Goal: Task Accomplishment & Management: Manage account settings

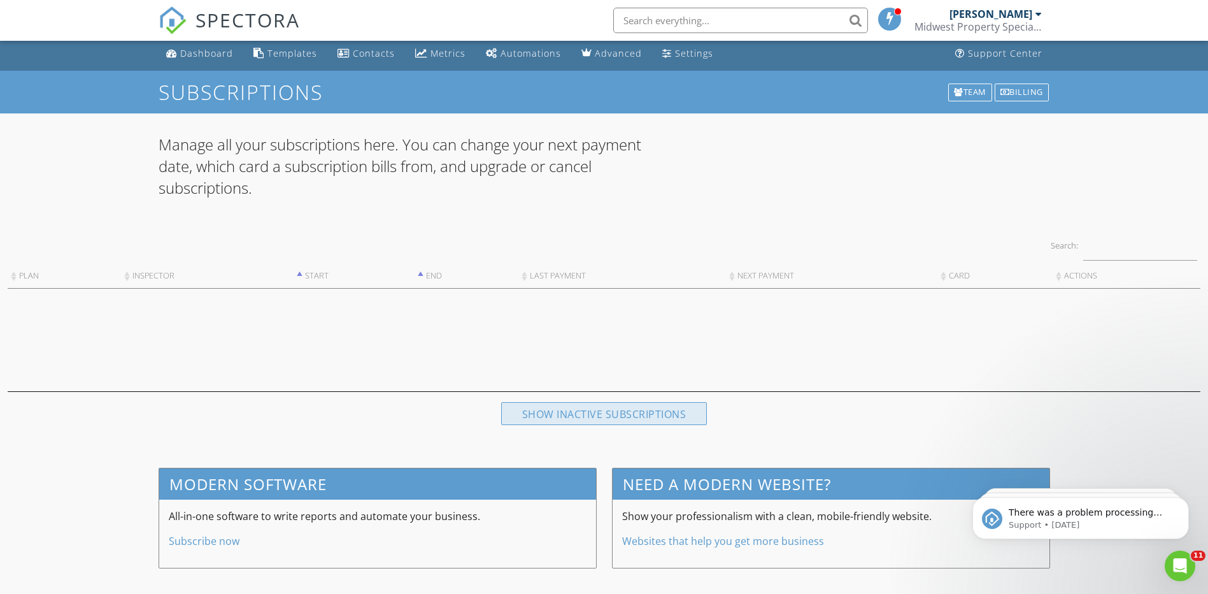
click at [628, 414] on div "Show inactive subscriptions" at bounding box center [604, 413] width 206 height 23
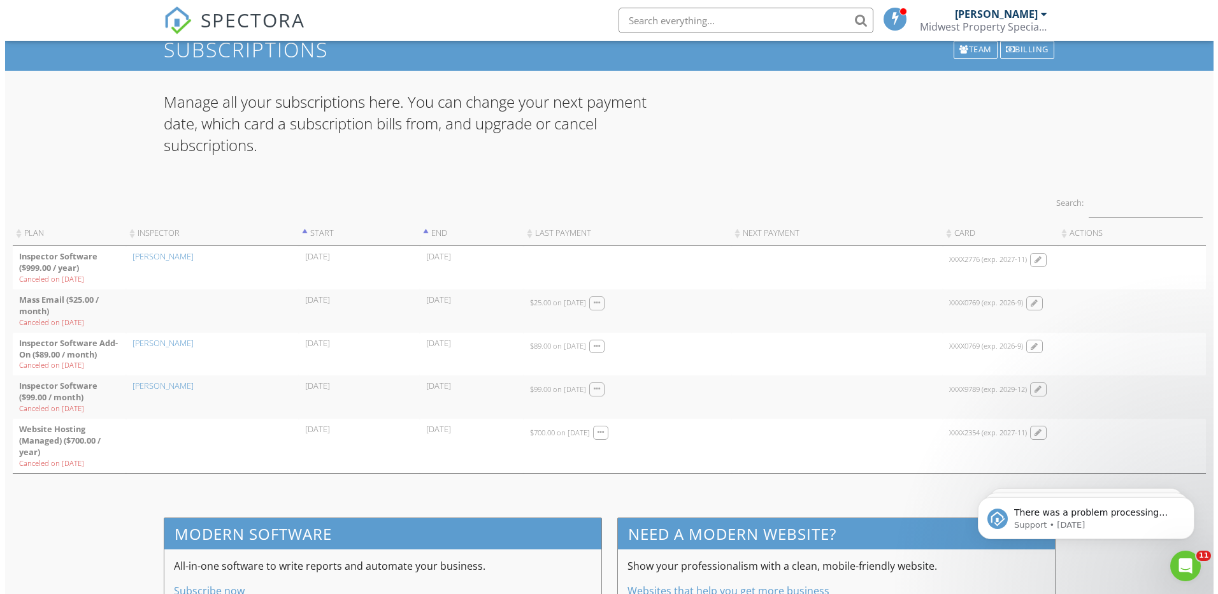
scroll to position [96, 0]
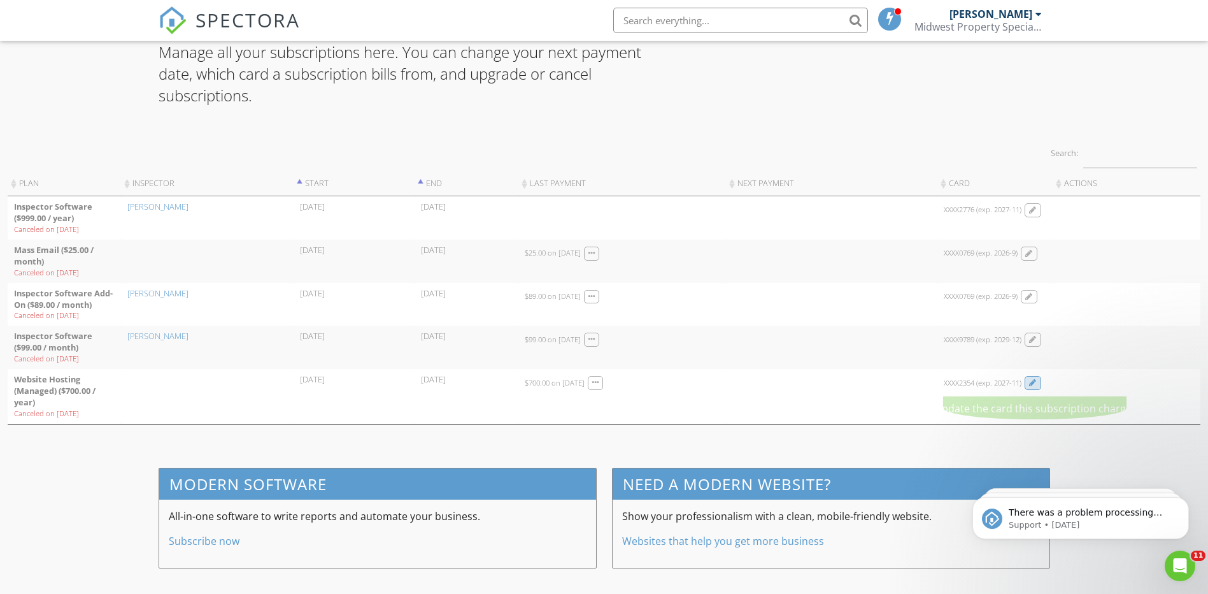
click at [1036, 384] on div at bounding box center [1033, 383] width 8 height 8
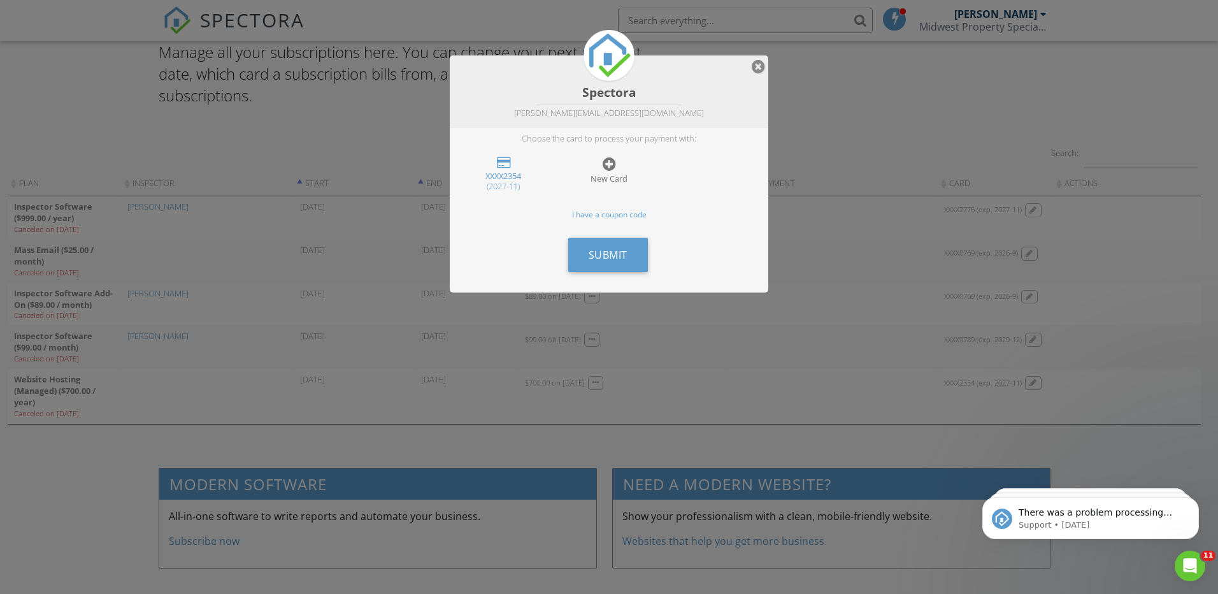
click at [611, 166] on div at bounding box center [608, 163] width 13 height 15
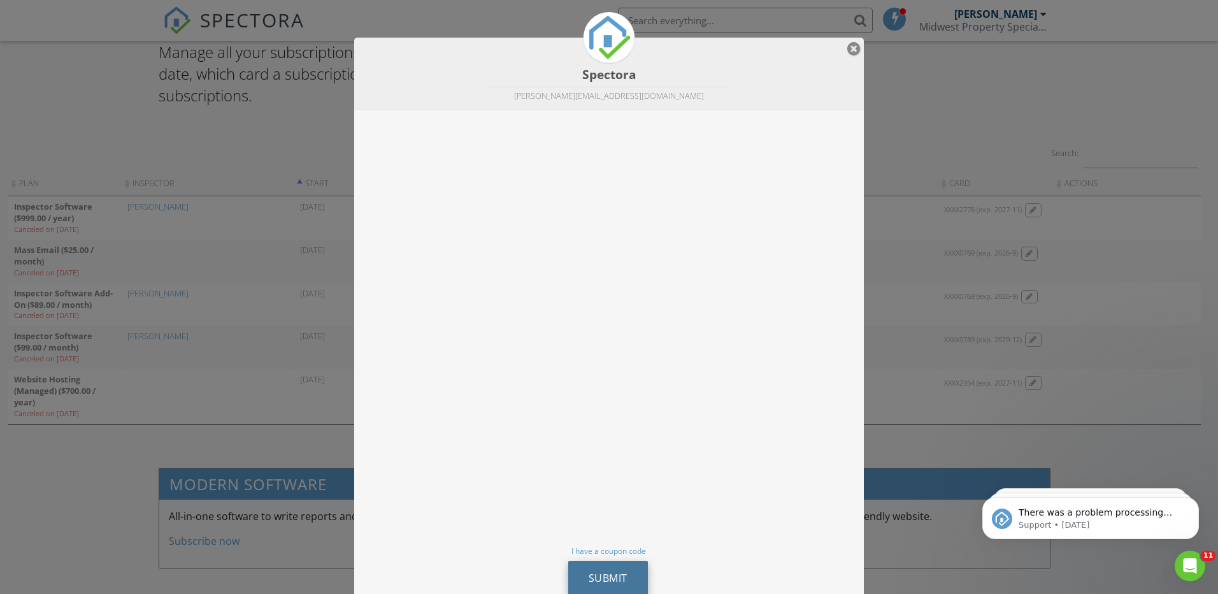
click at [609, 568] on button "Submit" at bounding box center [608, 577] width 80 height 34
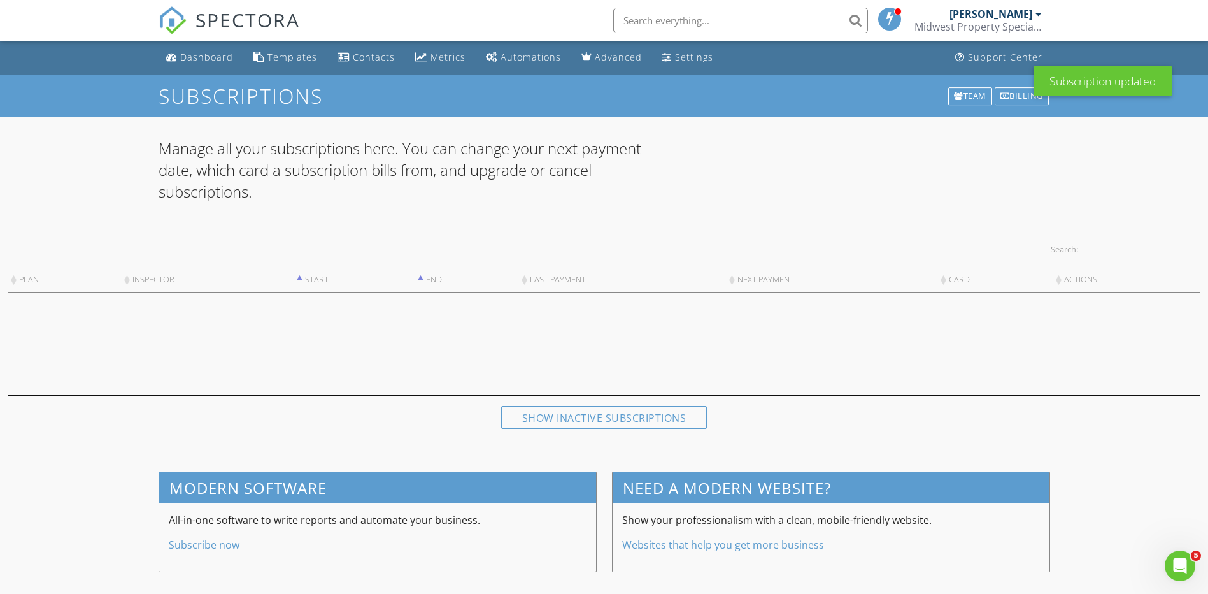
scroll to position [4, 0]
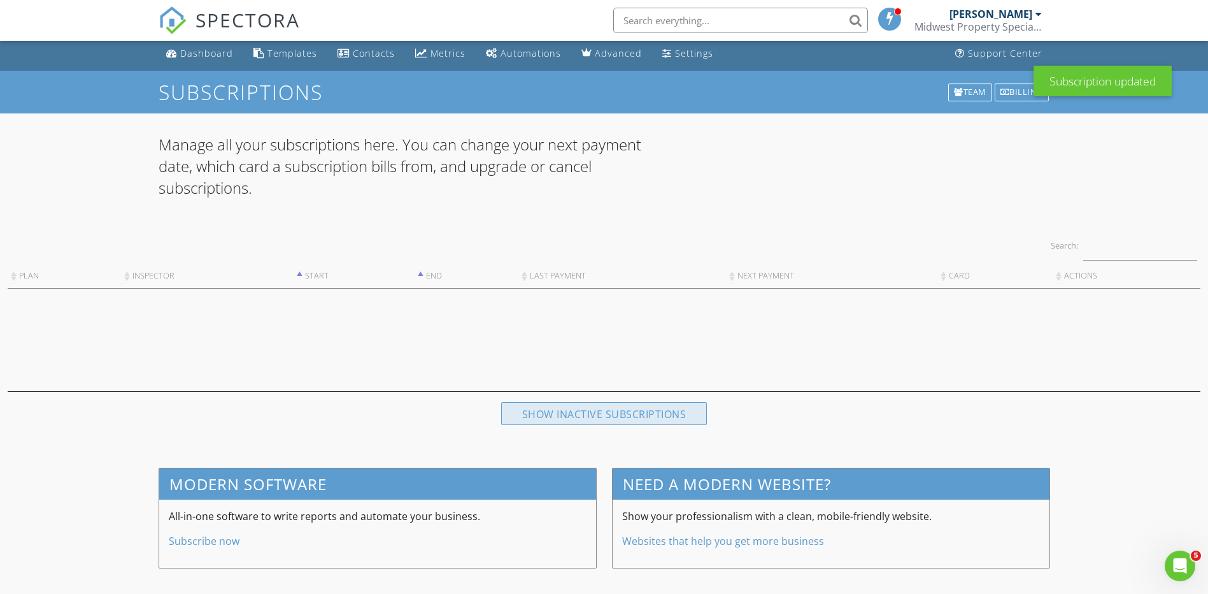
click at [619, 408] on div "Show inactive subscriptions" at bounding box center [604, 413] width 206 height 23
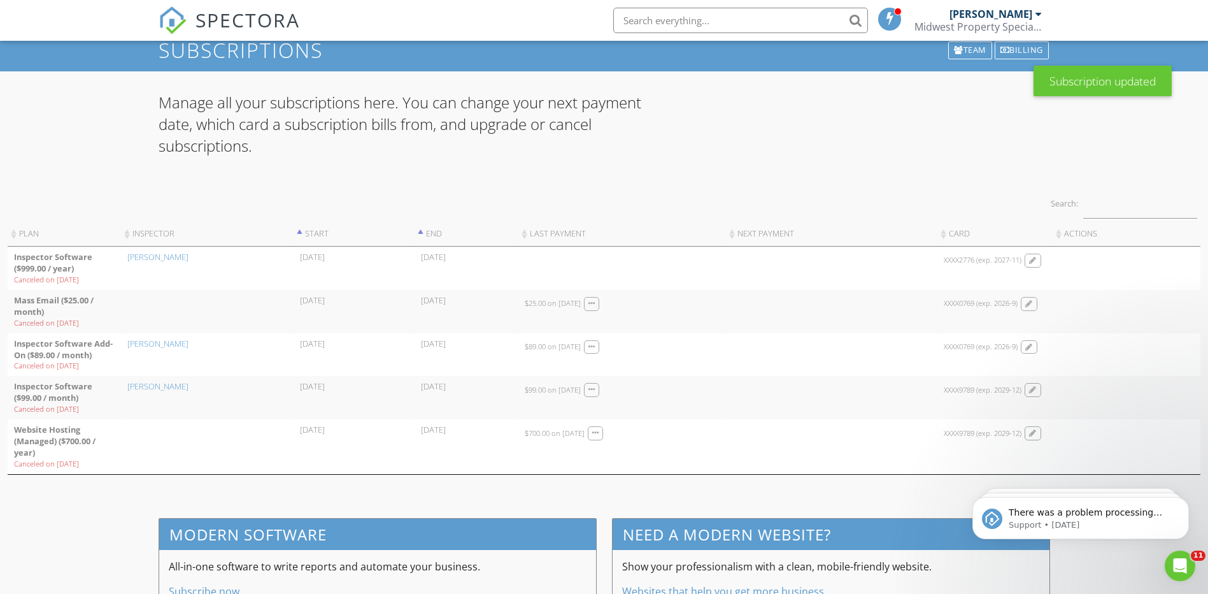
scroll to position [68, 0]
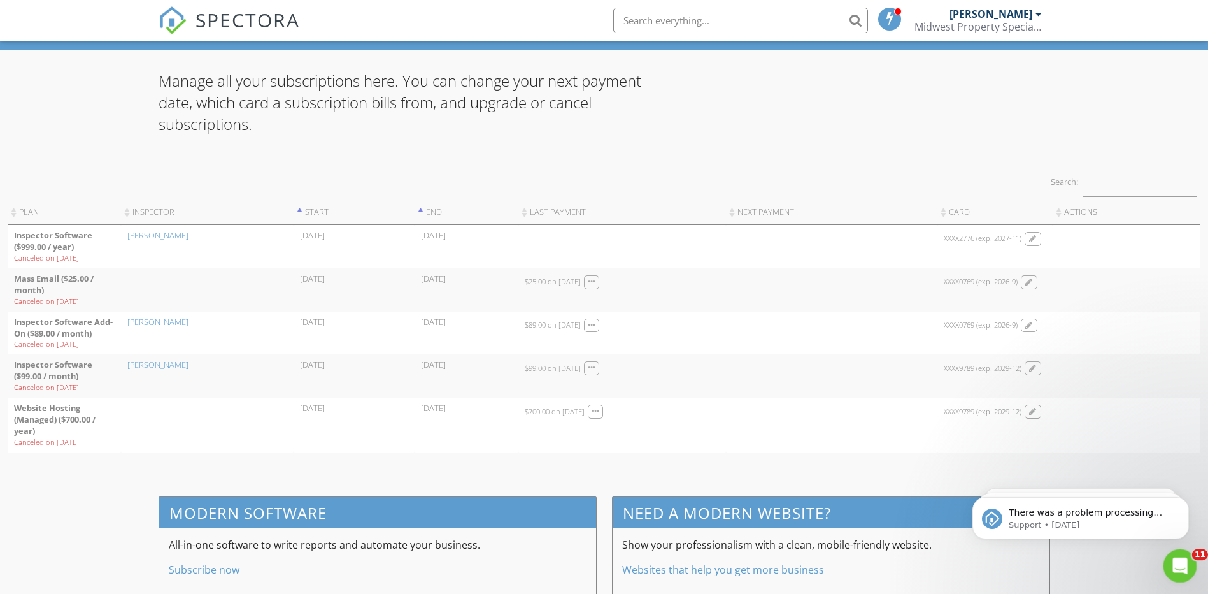
click at [1169, 564] on icon "Open Intercom Messenger" at bounding box center [1178, 563] width 21 height 21
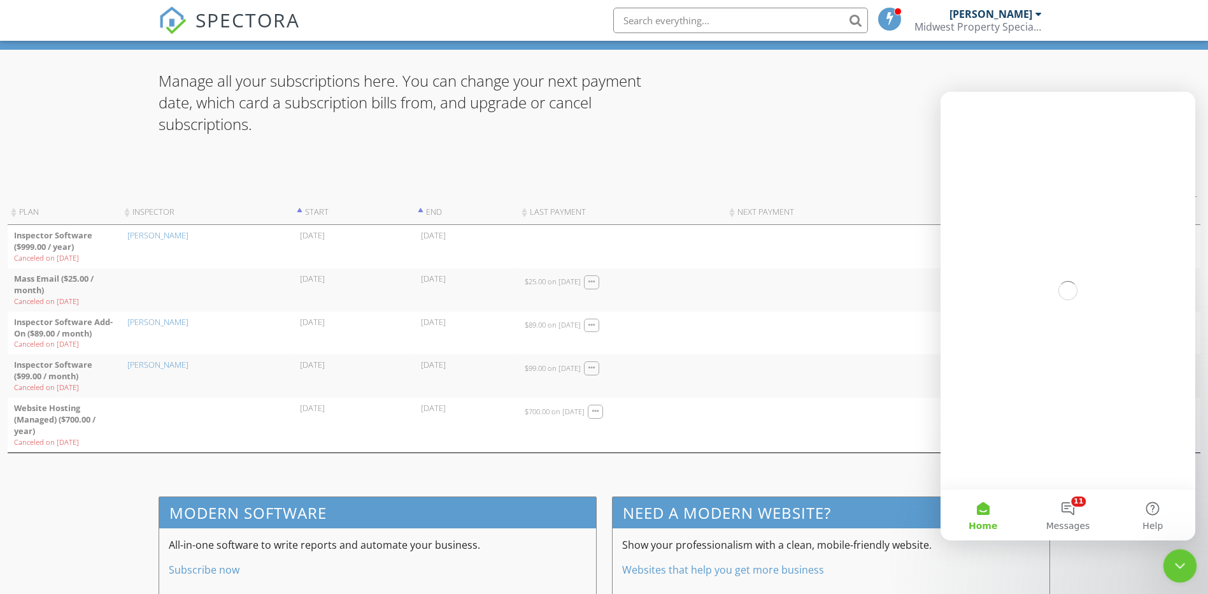
scroll to position [0, 0]
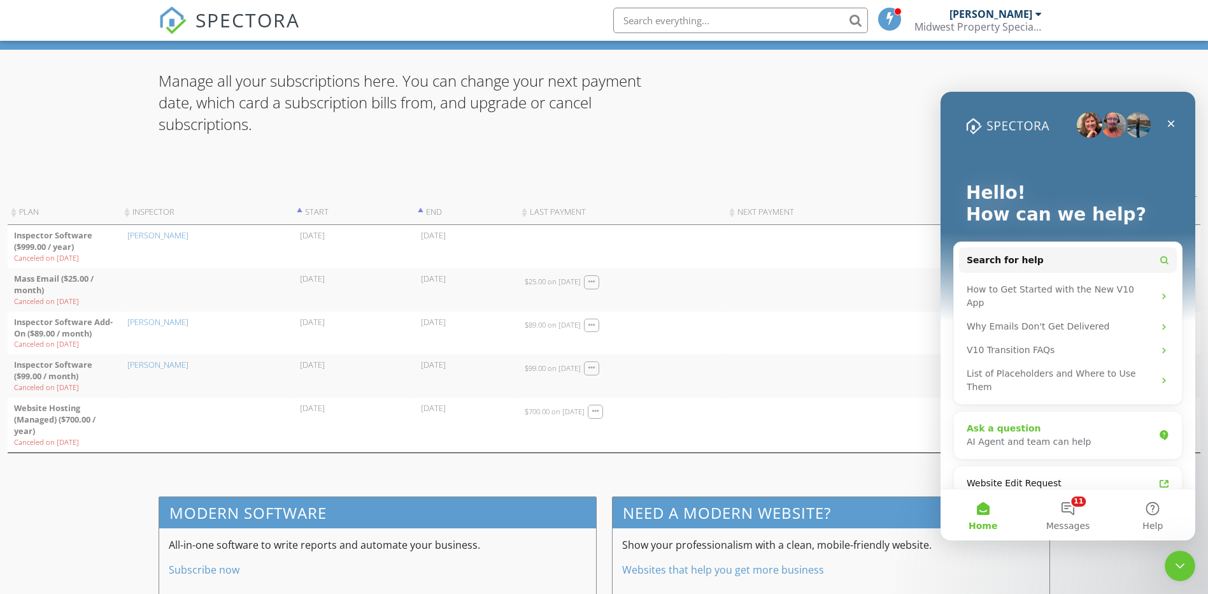
click at [1067, 435] on div "AI Agent and team can help" at bounding box center [1060, 441] width 187 height 13
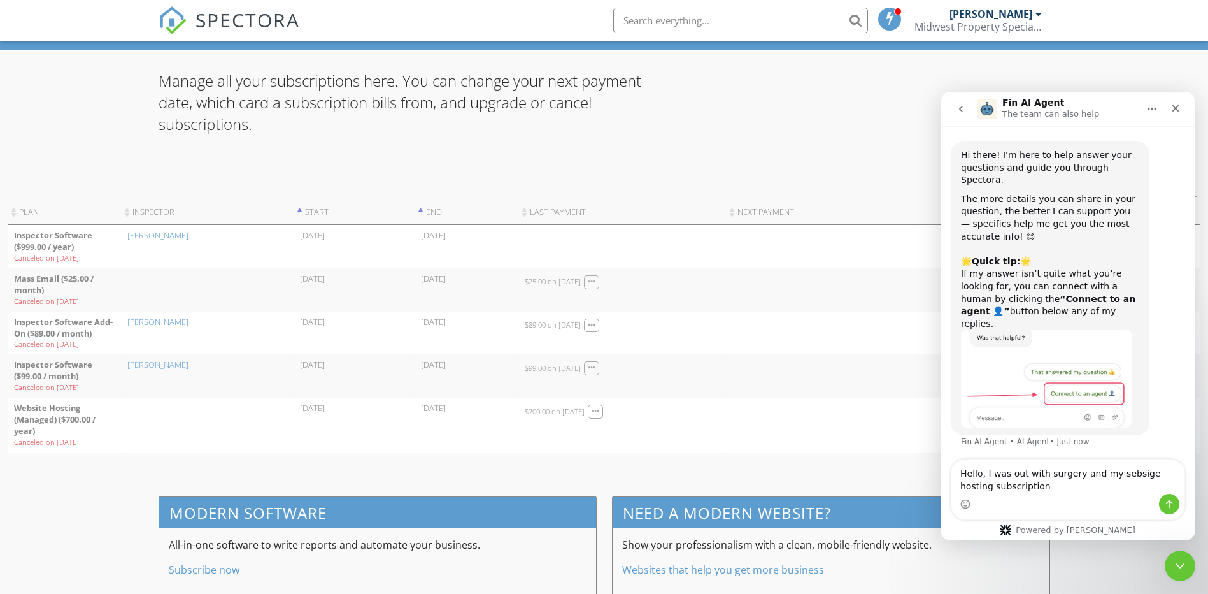
drag, startPoint x: 1132, startPoint y: 476, endPoint x: 1106, endPoint y: 479, distance: 26.9
click at [1106, 479] on textarea "Hello, I was out with surgery and my sebsige hosting subscription" at bounding box center [1067, 476] width 233 height 34
click at [1023, 487] on textarea "Hello, I was out with surgery and my website hosting subscription" at bounding box center [1067, 476] width 233 height 34
drag, startPoint x: 1122, startPoint y: 474, endPoint x: 1124, endPoint y: 493, distance: 19.2
click at [1124, 493] on div "Hello, I was out with surgery and my website hosting subscription lapsed and wa…" at bounding box center [1067, 476] width 233 height 85
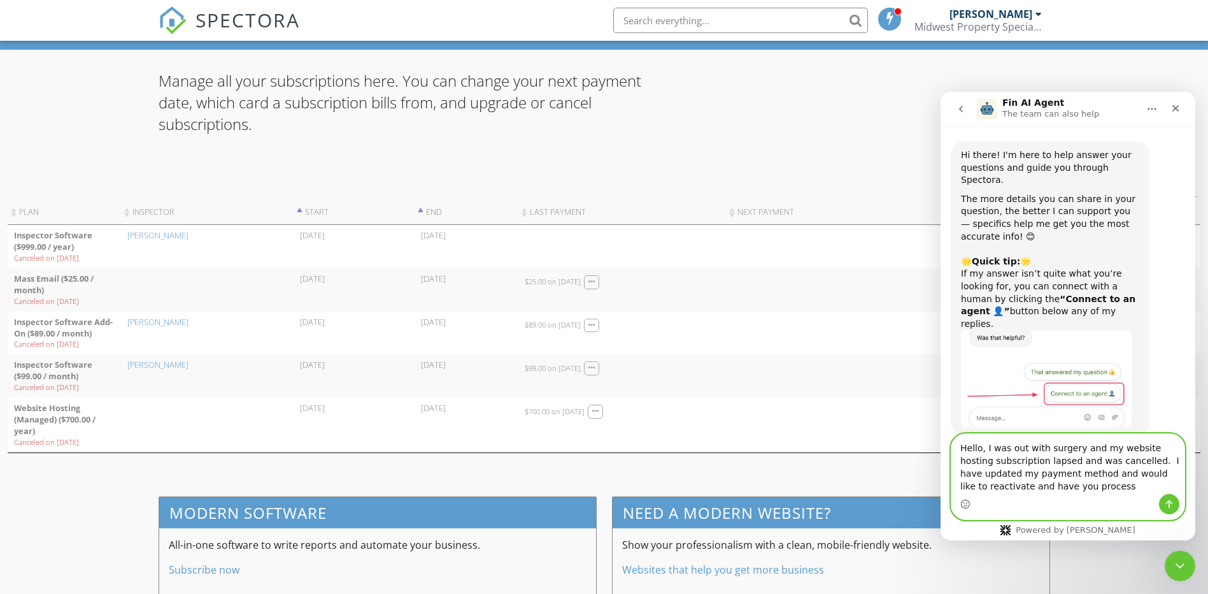
type textarea "Hello, I was out with surgery and my website hosting subscription lapsed and wa…"
click at [1174, 502] on icon "Send a message…" at bounding box center [1169, 504] width 10 height 10
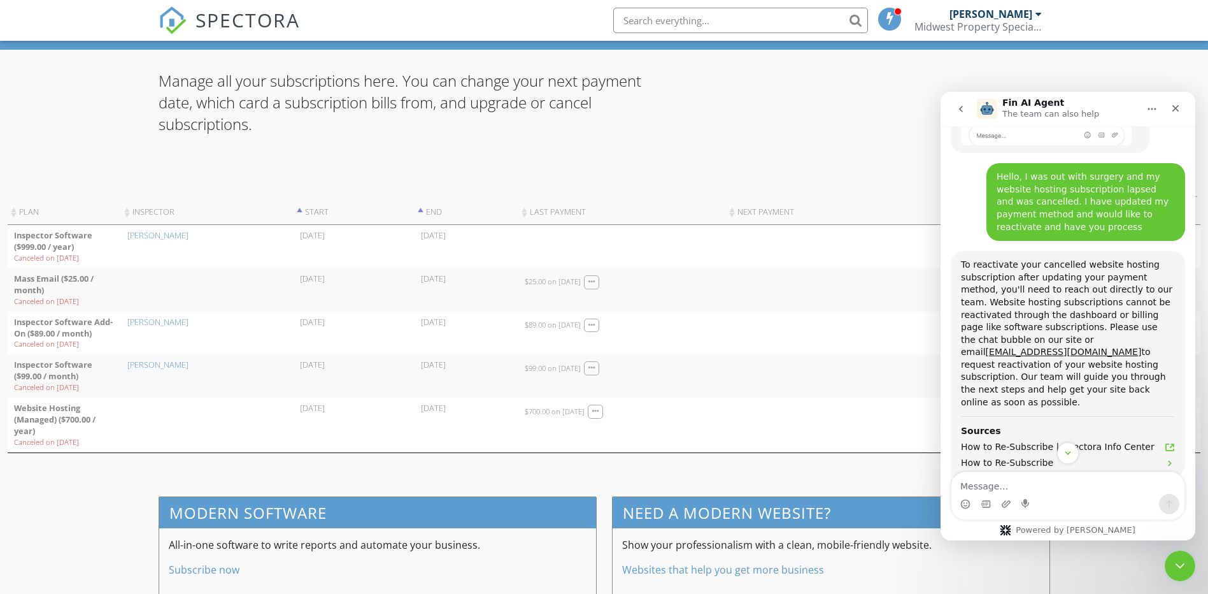
scroll to position [310, 0]
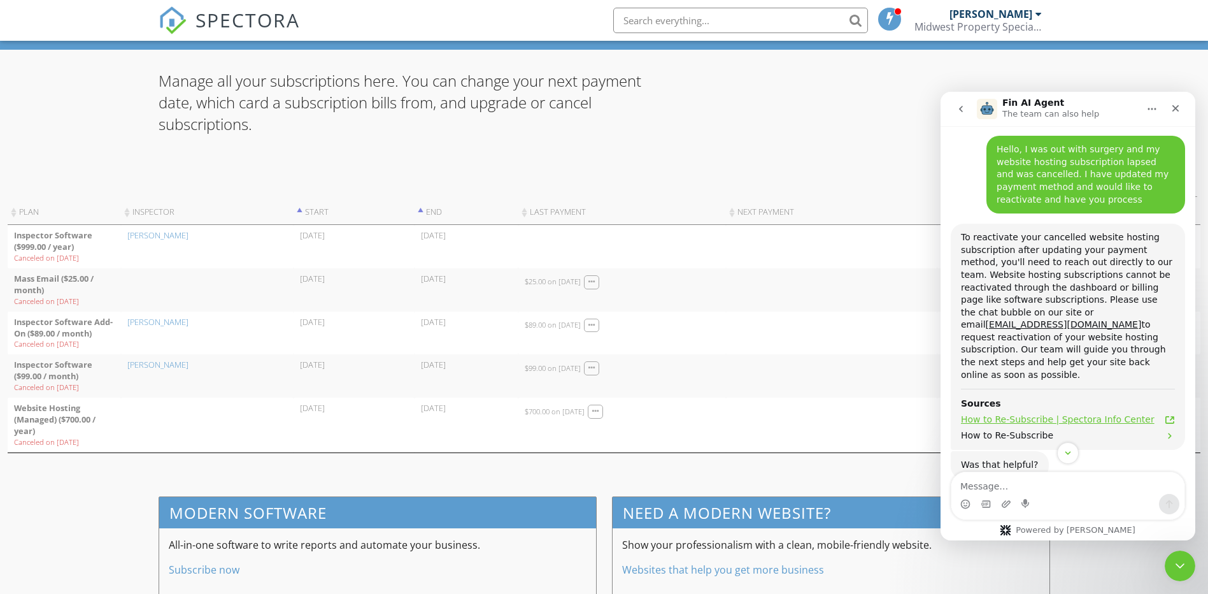
click at [1083, 413] on span "How to Re-Subscribe | Spectora Info Center" at bounding box center [1058, 419] width 194 height 13
click at [1176, 106] on icon "Close" at bounding box center [1176, 108] width 10 height 10
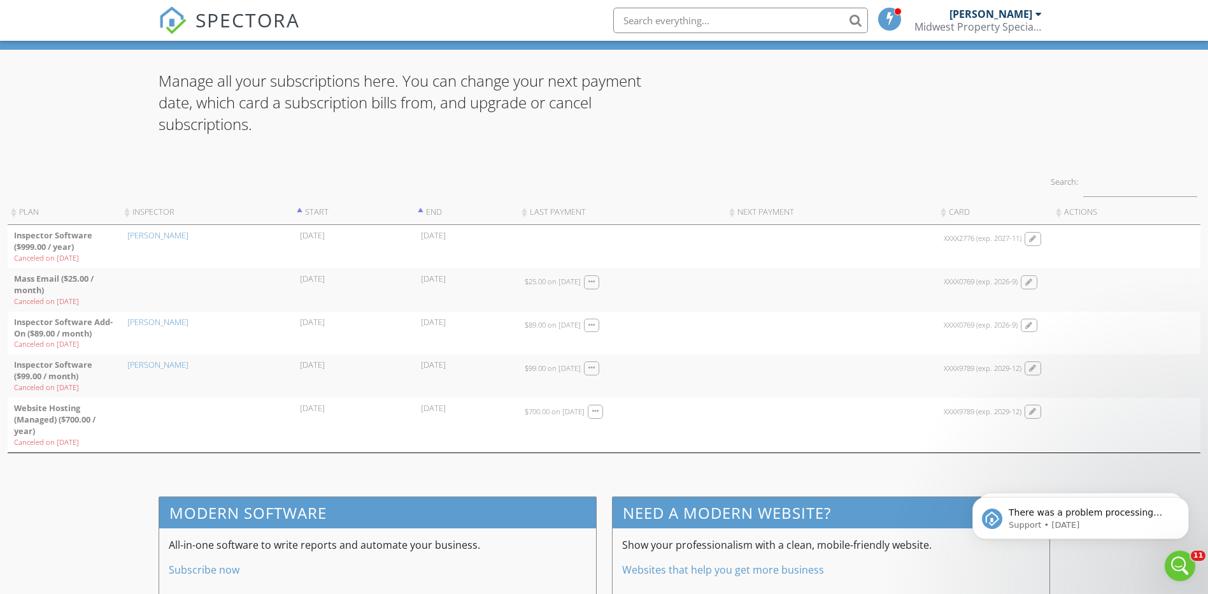
scroll to position [0, 0]
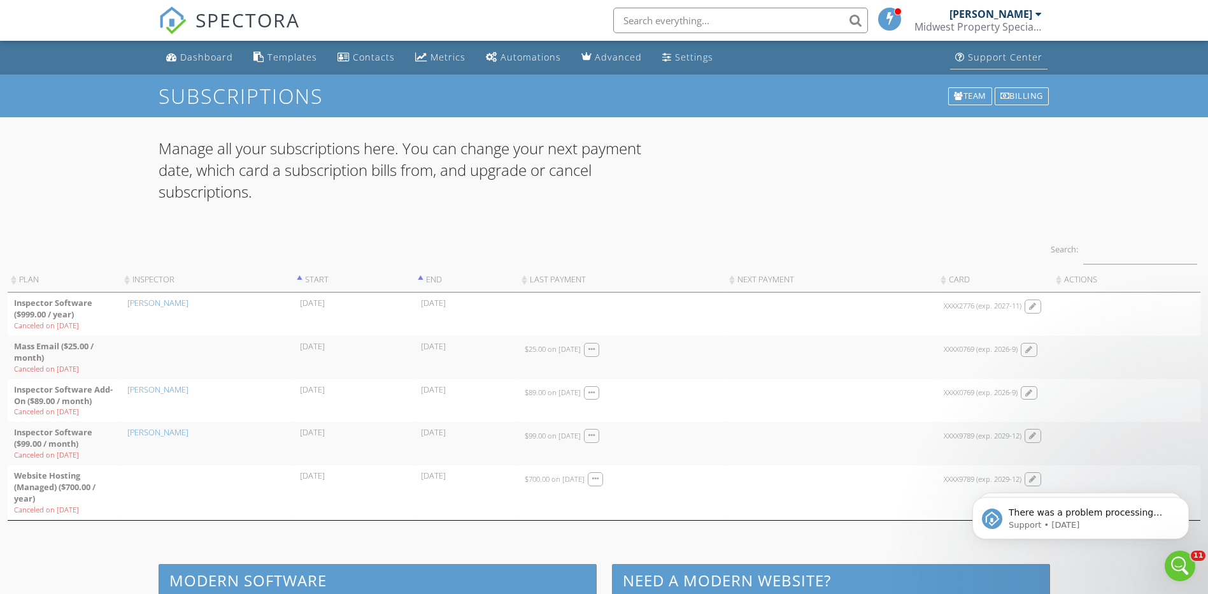
click at [980, 55] on div "Support Center" at bounding box center [1005, 57] width 75 height 12
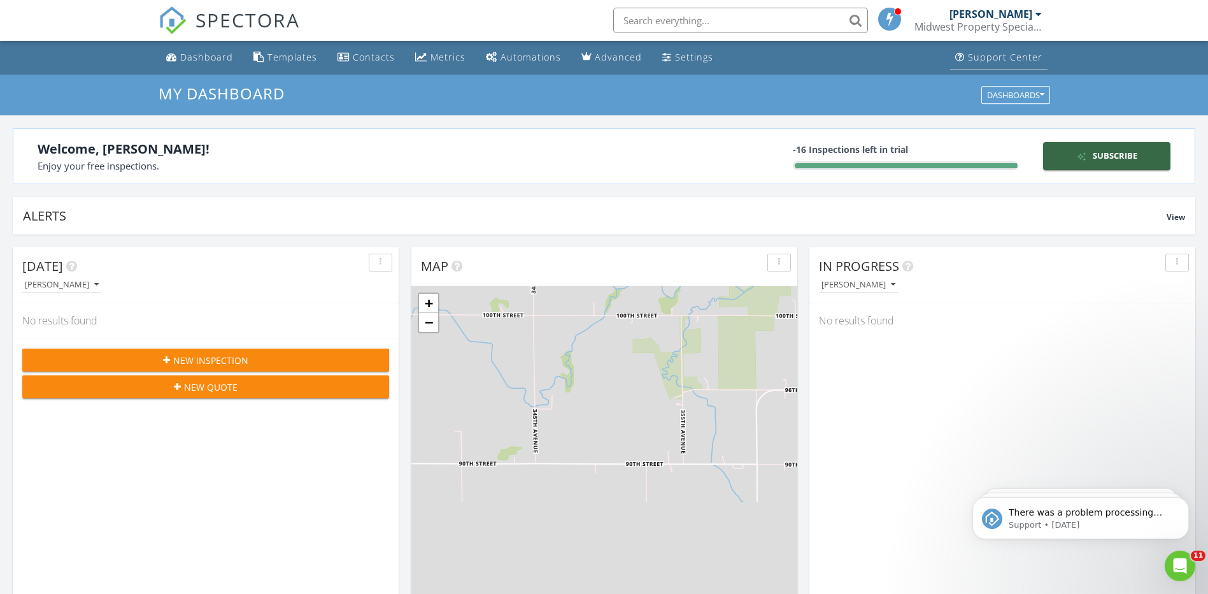
click at [984, 59] on div "Support Center" at bounding box center [1005, 57] width 75 height 12
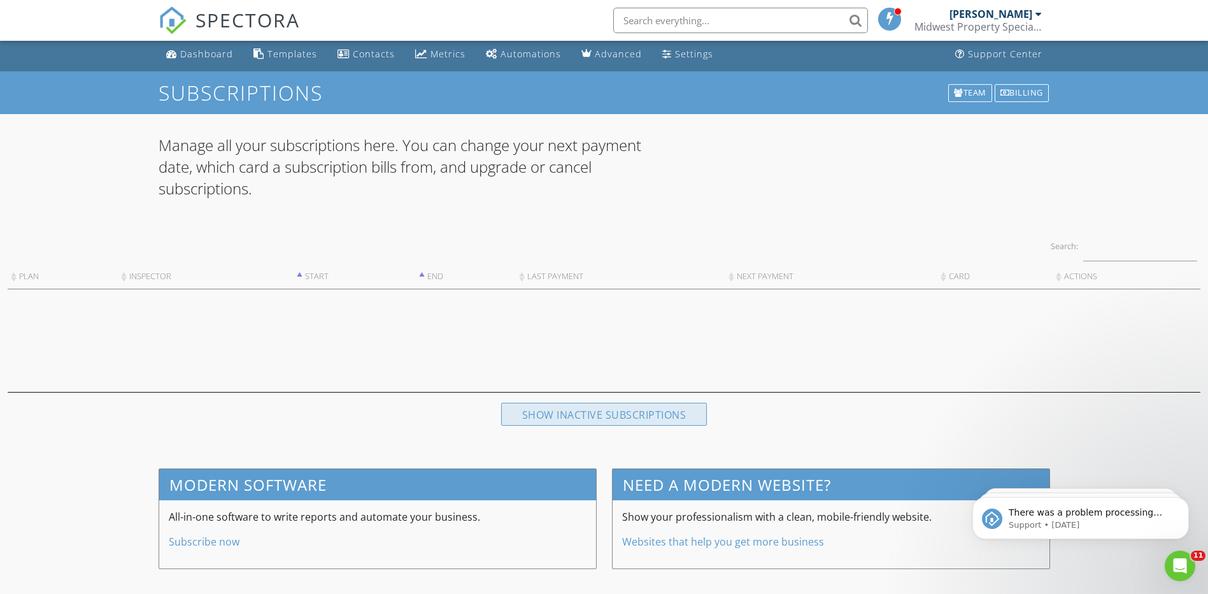
scroll to position [4, 0]
click at [599, 411] on div "Show inactive subscriptions" at bounding box center [604, 413] width 206 height 23
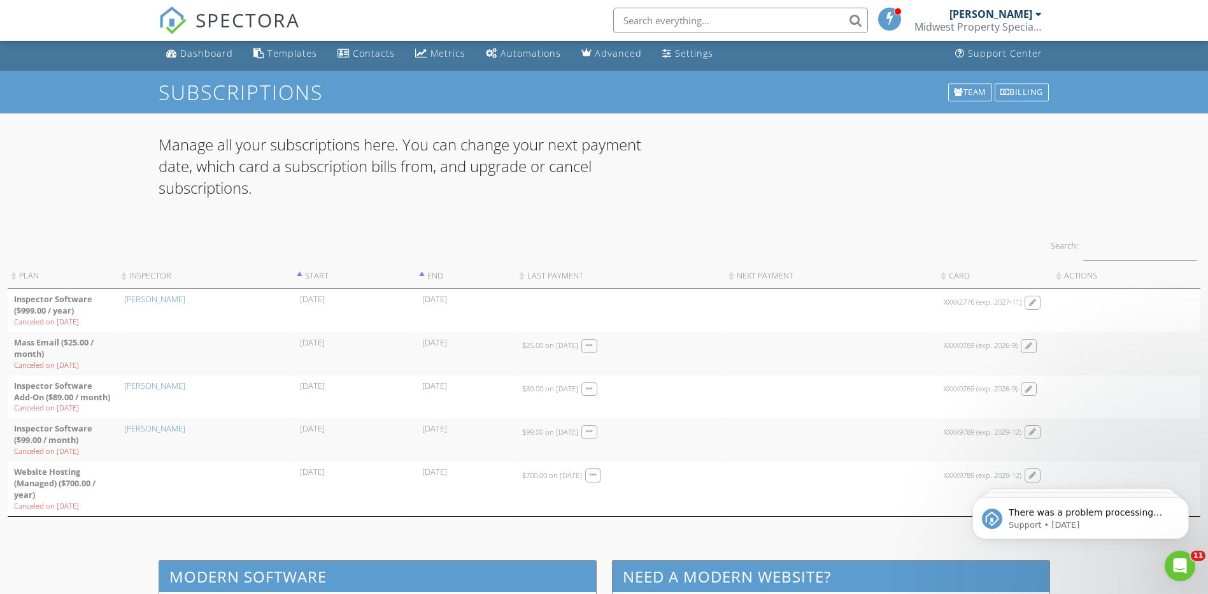
scroll to position [108, 0]
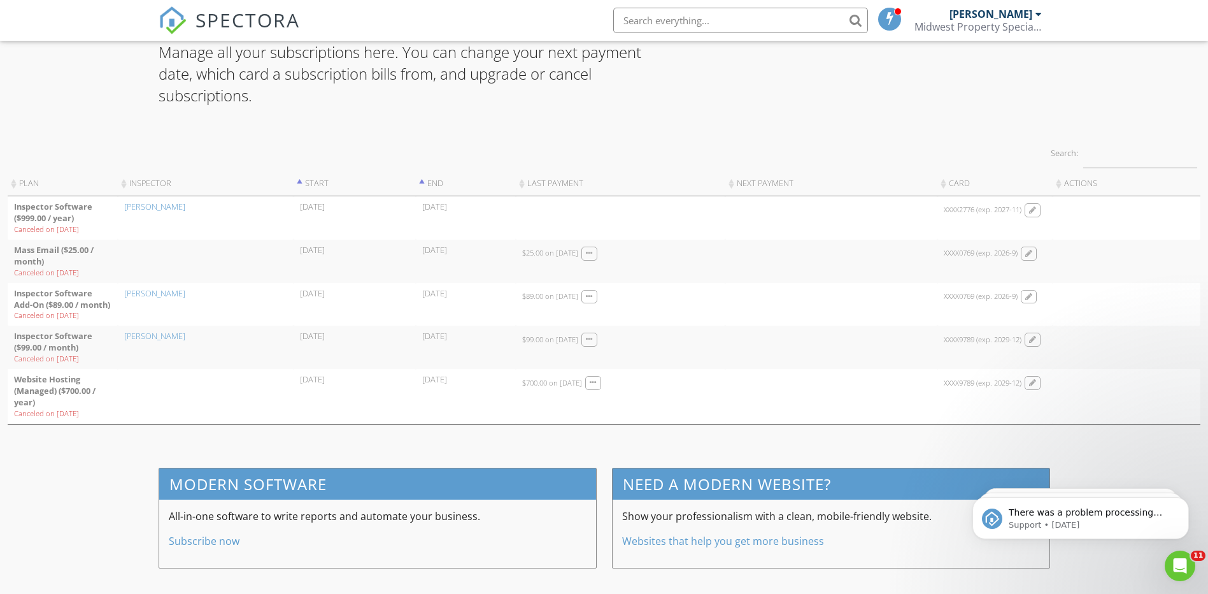
click at [1078, 173] on th "Actions" at bounding box center [1127, 183] width 148 height 25
click at [1076, 173] on th "Actions" at bounding box center [1127, 183] width 148 height 25
click at [39, 383] on div "Website Hosting (Managed) ($700.00 / year)" at bounding box center [62, 391] width 97 height 34
click at [435, 380] on td "2025/08/27 02:34 08/27/2025" at bounding box center [466, 396] width 100 height 55
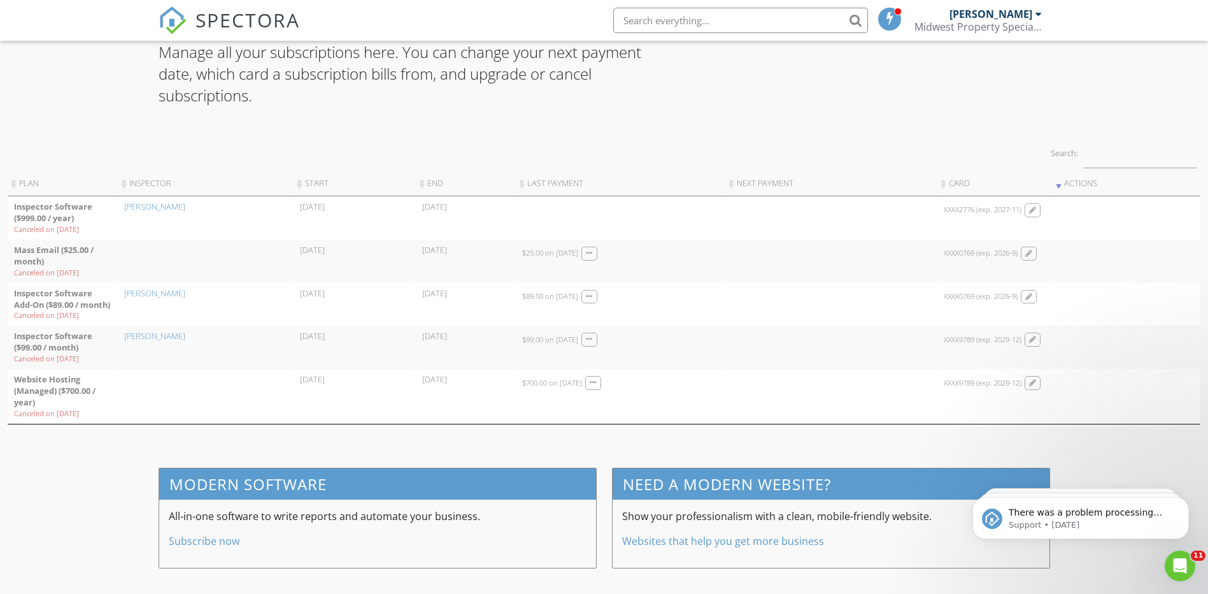
click at [1105, 455] on div "Dashboard Templates Contacts Metrics Automations Advanced Settings Support Cent…" at bounding box center [604, 263] width 1208 height 636
click at [1060, 172] on th "Actions" at bounding box center [1127, 183] width 148 height 25
click at [717, 539] on link "Websites that help you get more business" at bounding box center [723, 541] width 202 height 14
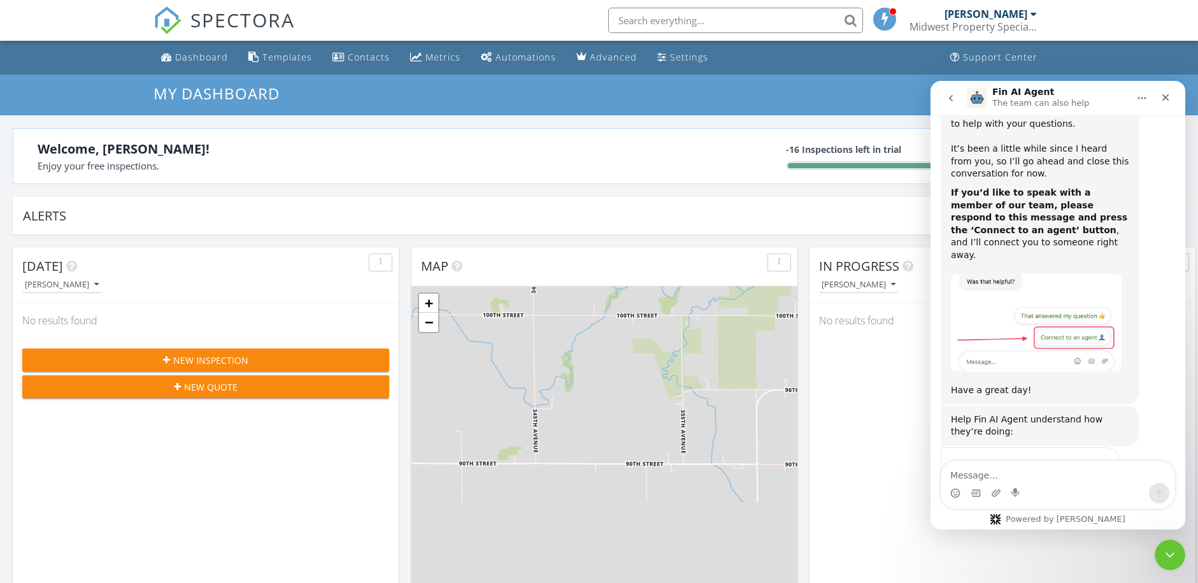
scroll to position [1179, 1218]
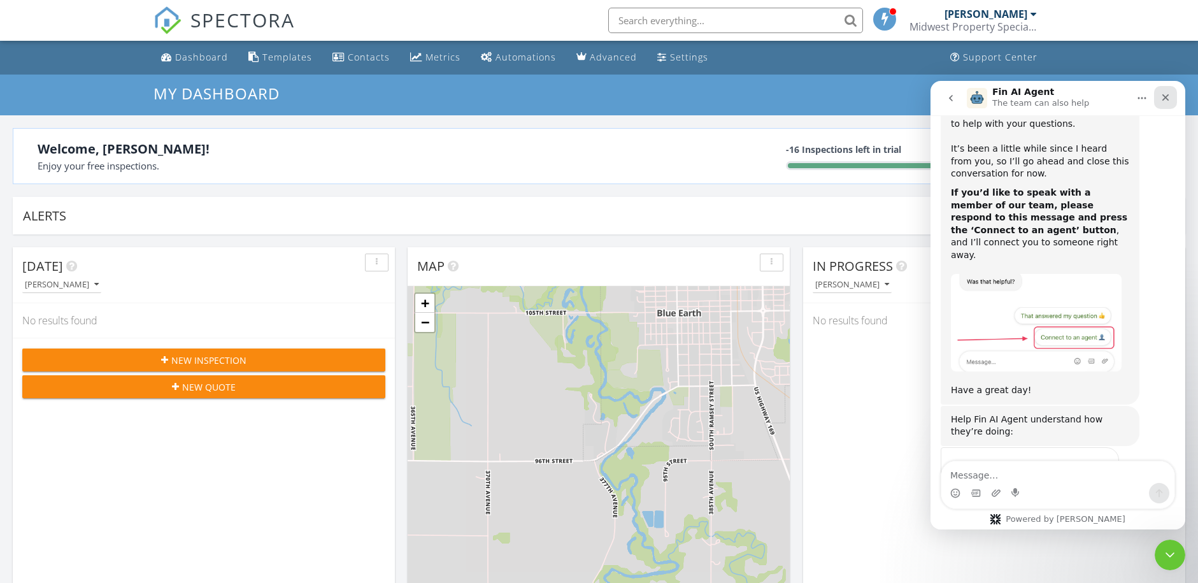
click at [1167, 94] on icon "Close" at bounding box center [1165, 97] width 10 height 10
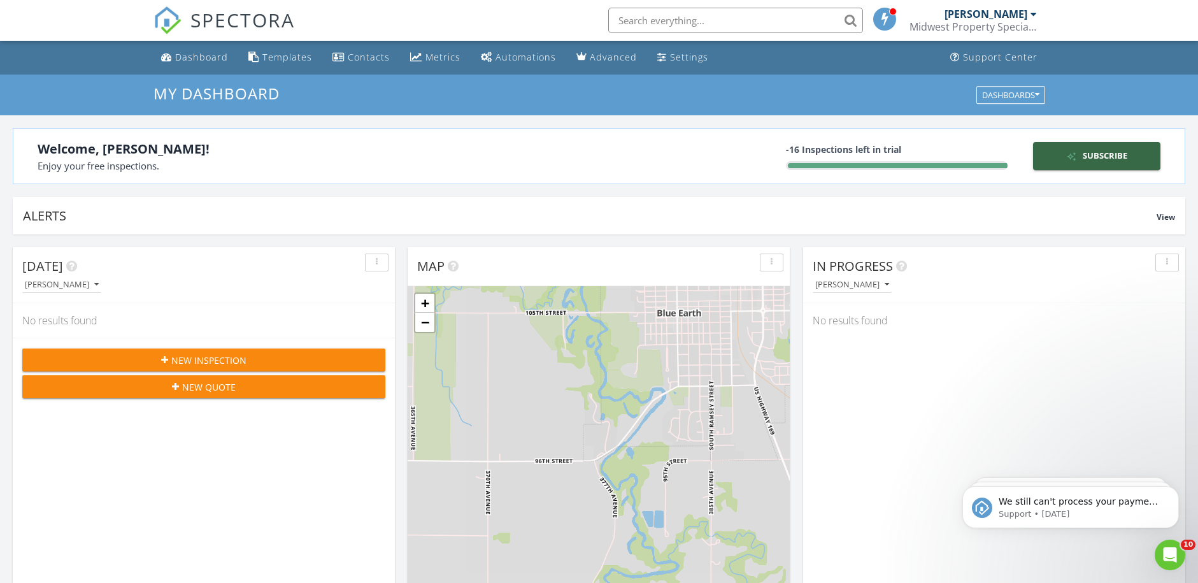
scroll to position [694, 0]
click at [1006, 11] on div "[PERSON_NAME]" at bounding box center [985, 14] width 83 height 13
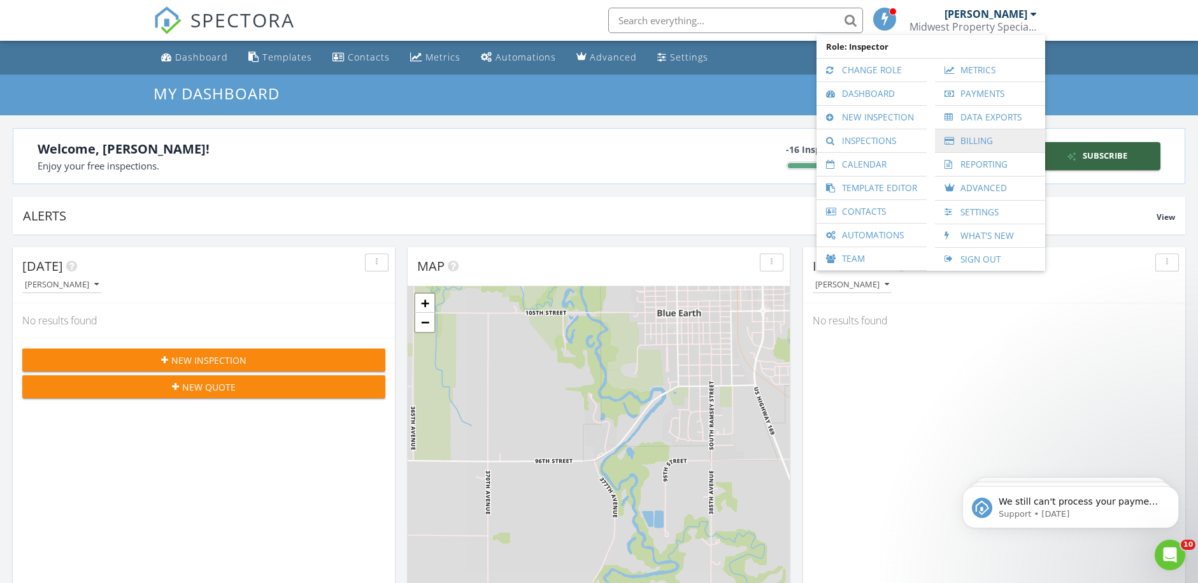
click at [985, 141] on link "Billing" at bounding box center [989, 140] width 97 height 23
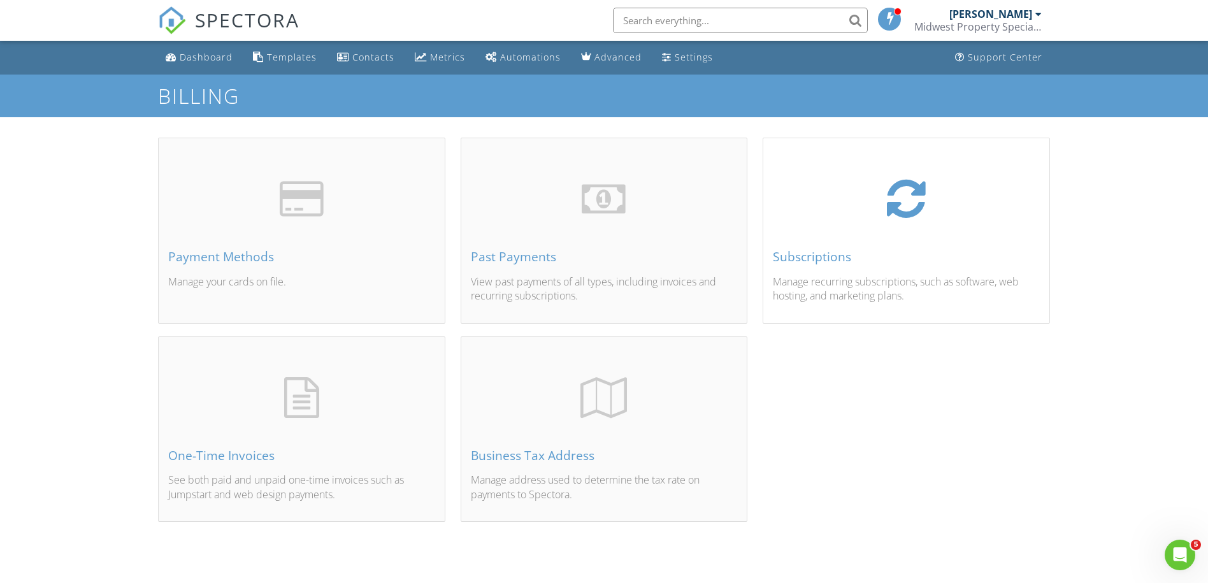
click at [851, 224] on div "Subscriptions Manage recurring subscriptions, such as software, web hosting, an…" at bounding box center [906, 245] width 286 height 153
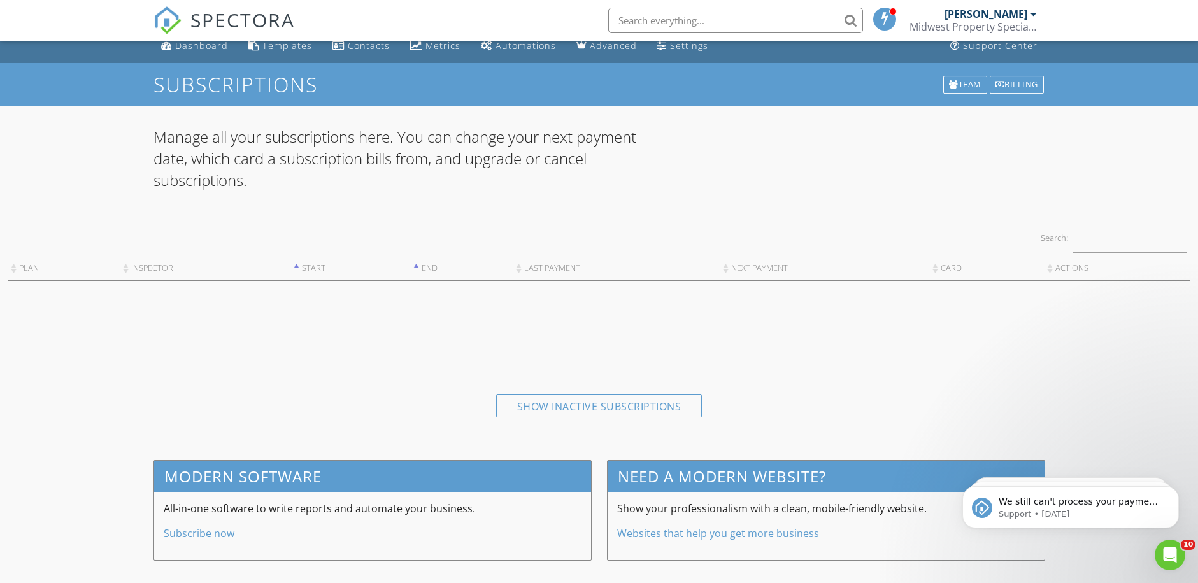
scroll to position [15, 0]
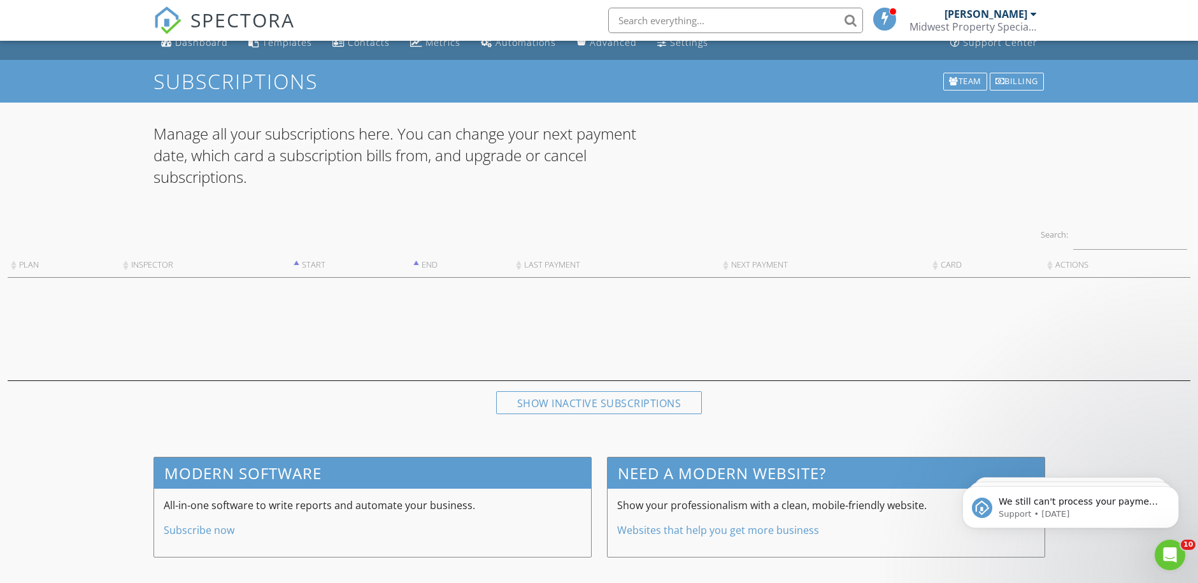
click at [776, 496] on div "Show your professionalism with a clean, mobile-friendly website. Websites that …" at bounding box center [826, 522] width 437 height 68
click at [757, 516] on div "Show your professionalism with a clean, mobile-friendly website. Websites that …" at bounding box center [826, 522] width 437 height 68
click at [727, 529] on link "Websites that help you get more business" at bounding box center [718, 530] width 202 height 14
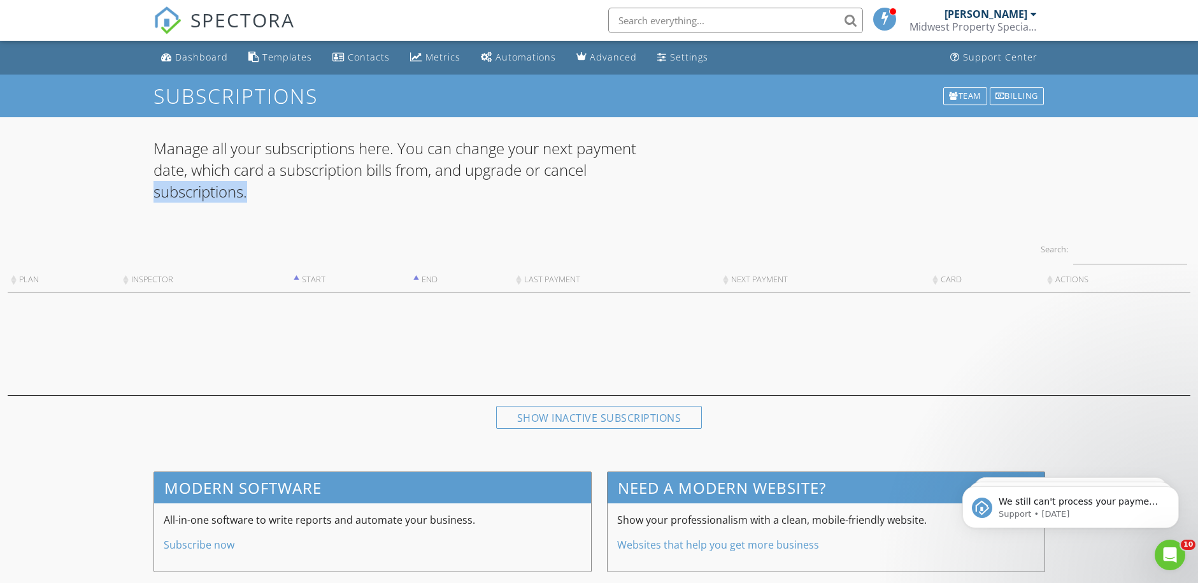
drag, startPoint x: 957, startPoint y: 176, endPoint x: 725, endPoint y: 188, distance: 232.8
click at [725, 188] on div "Manage all your subscriptions here. You can change your next payment date, whic…" at bounding box center [599, 178] width 907 height 80
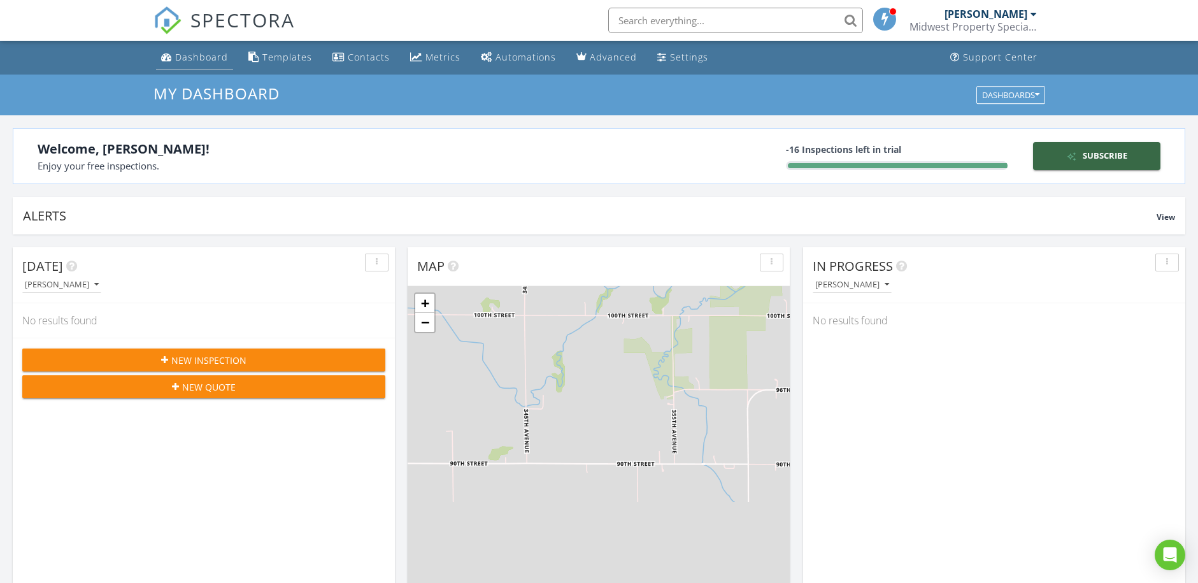
click at [194, 53] on div "Dashboard" at bounding box center [201, 57] width 53 height 12
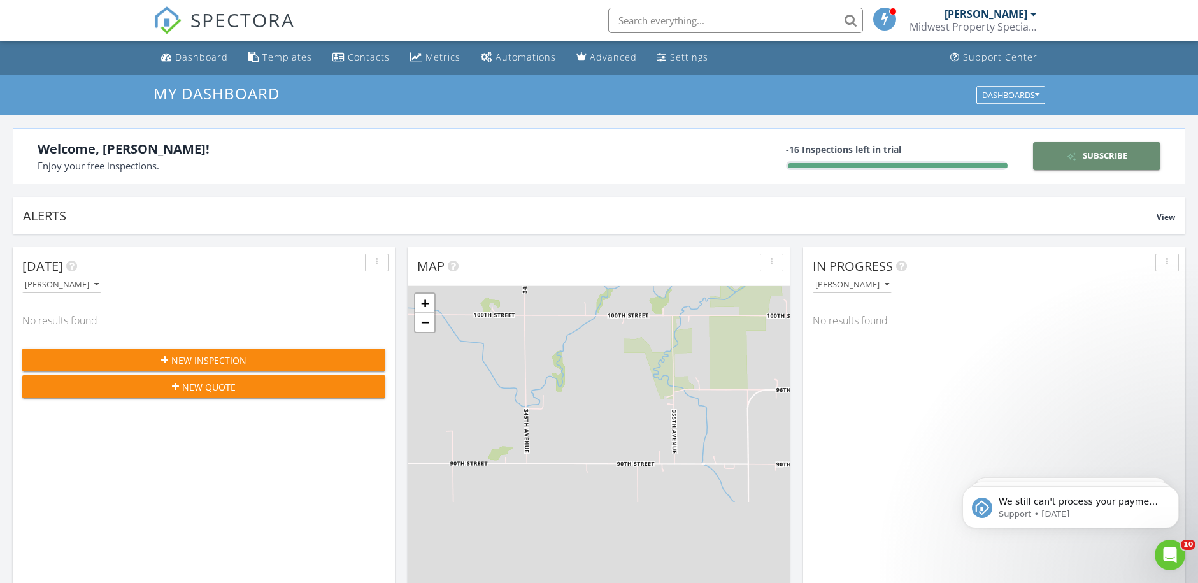
click at [1115, 159] on div "Subscribe" at bounding box center [1096, 156] width 117 height 13
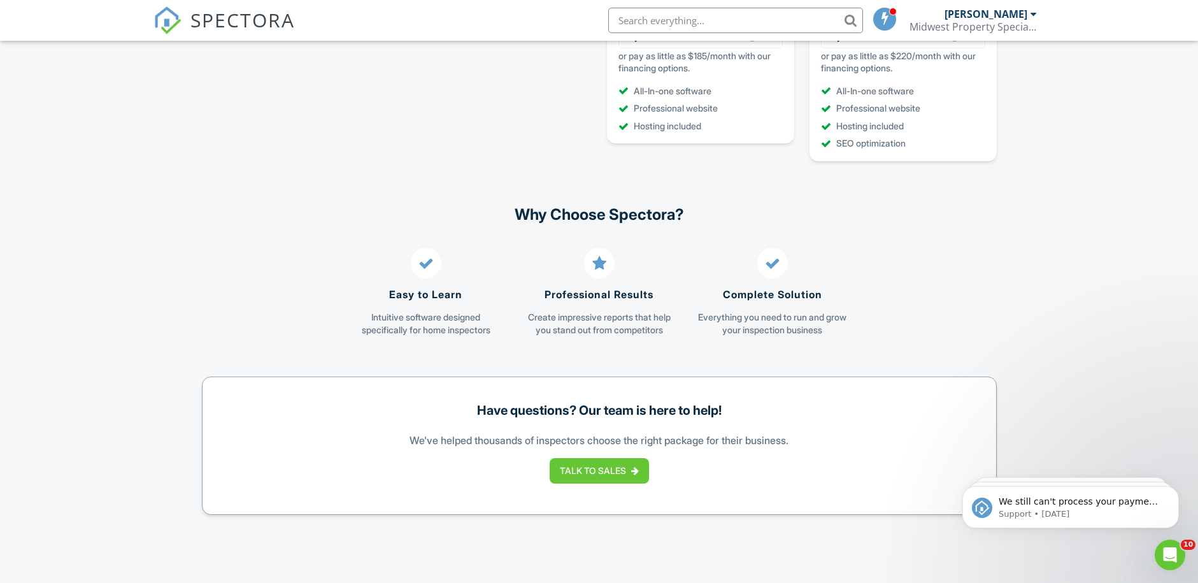
scroll to position [573, 0]
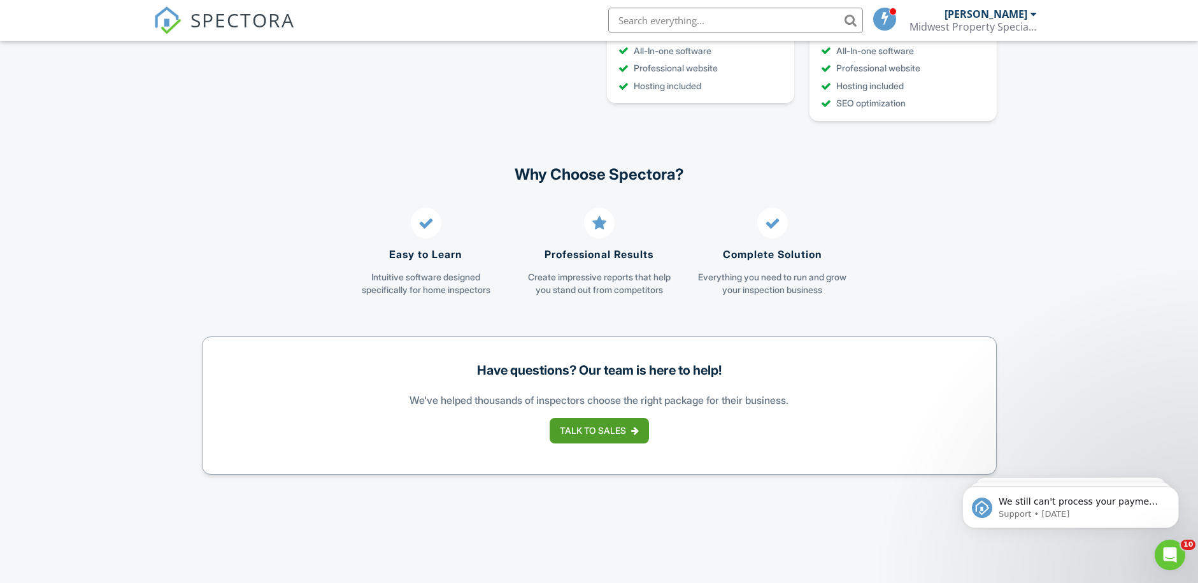
click at [623, 437] on span "Talk to Sales" at bounding box center [593, 430] width 66 height 13
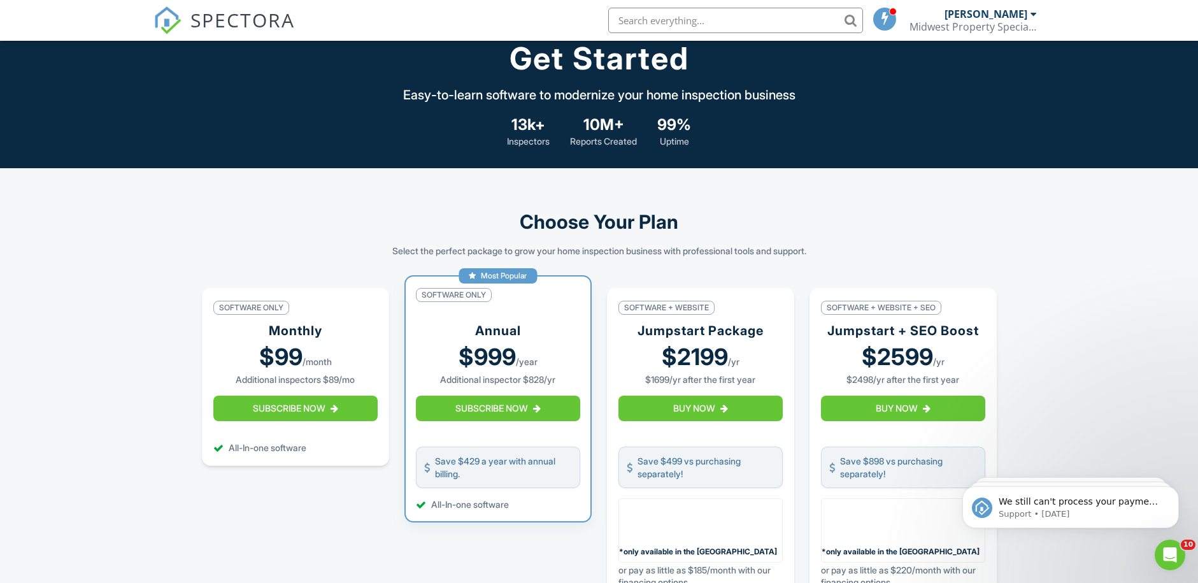
scroll to position [0, 0]
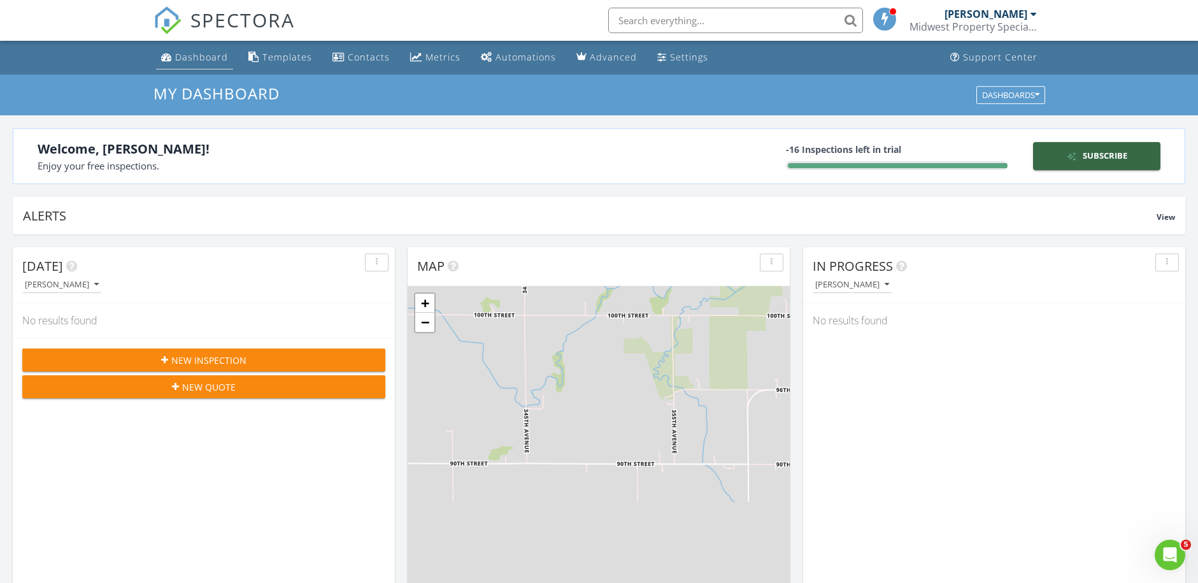
click at [192, 55] on div "Dashboard" at bounding box center [201, 57] width 53 height 12
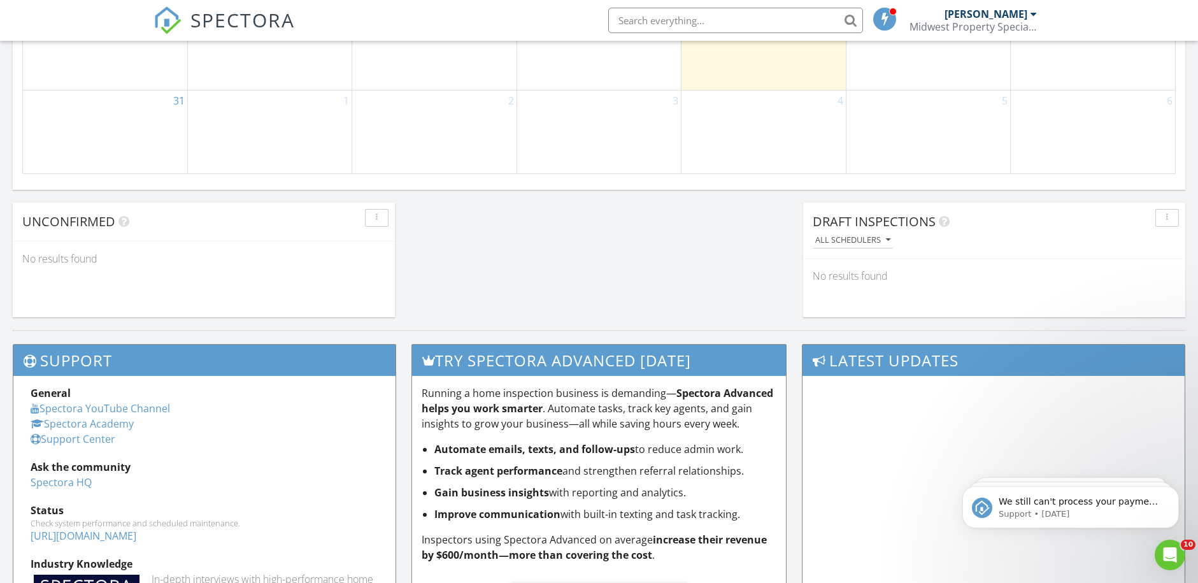
scroll to position [1087, 0]
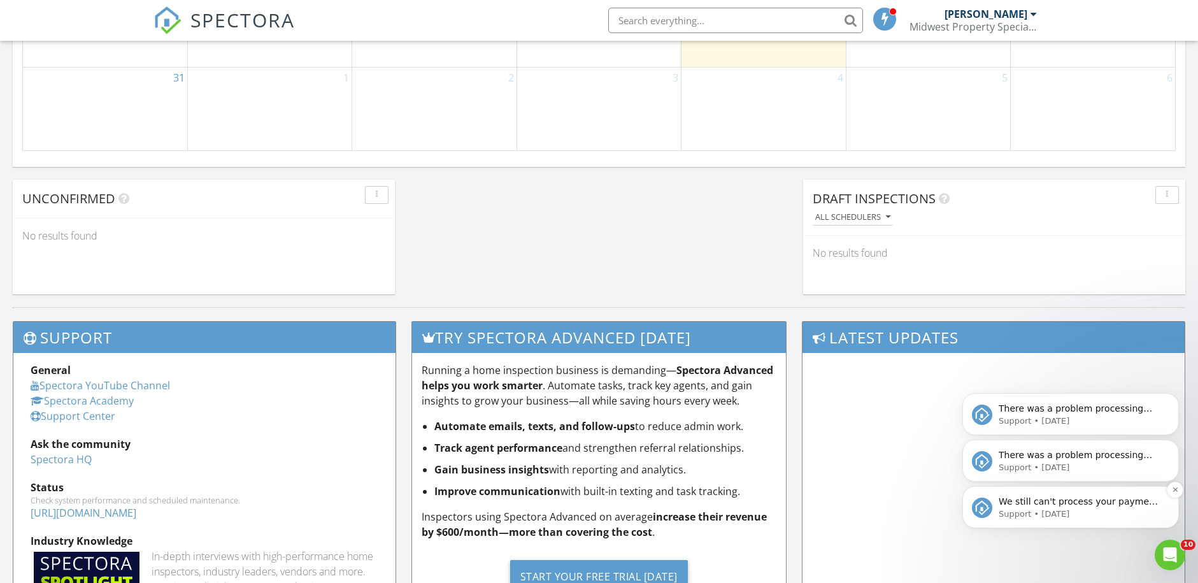
click at [1068, 511] on p "Support • [DATE]" at bounding box center [1081, 513] width 164 height 11
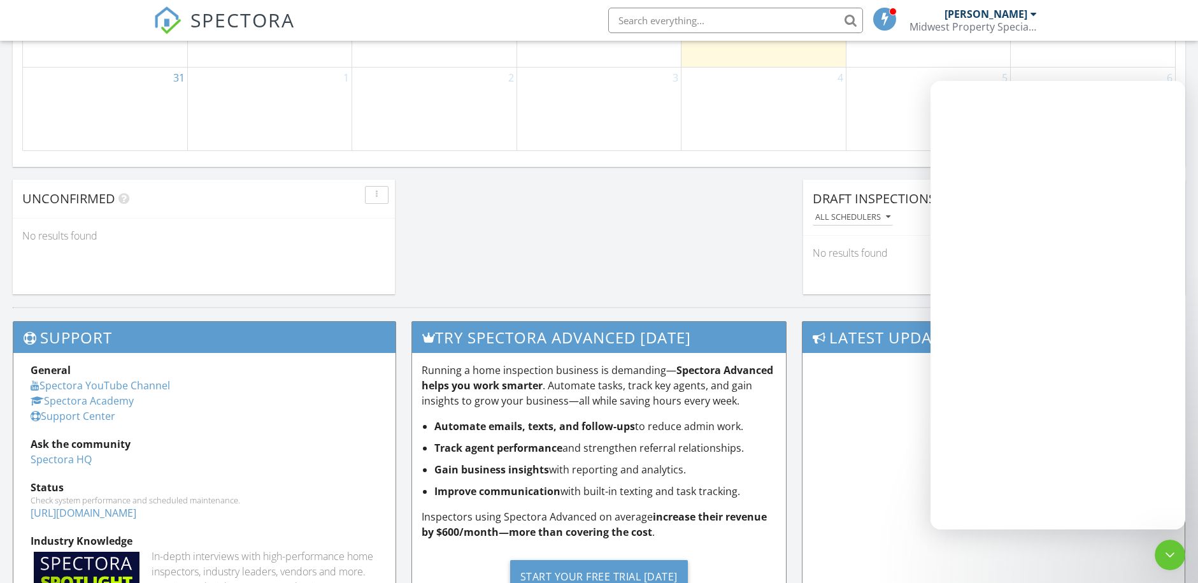
scroll to position [0, 0]
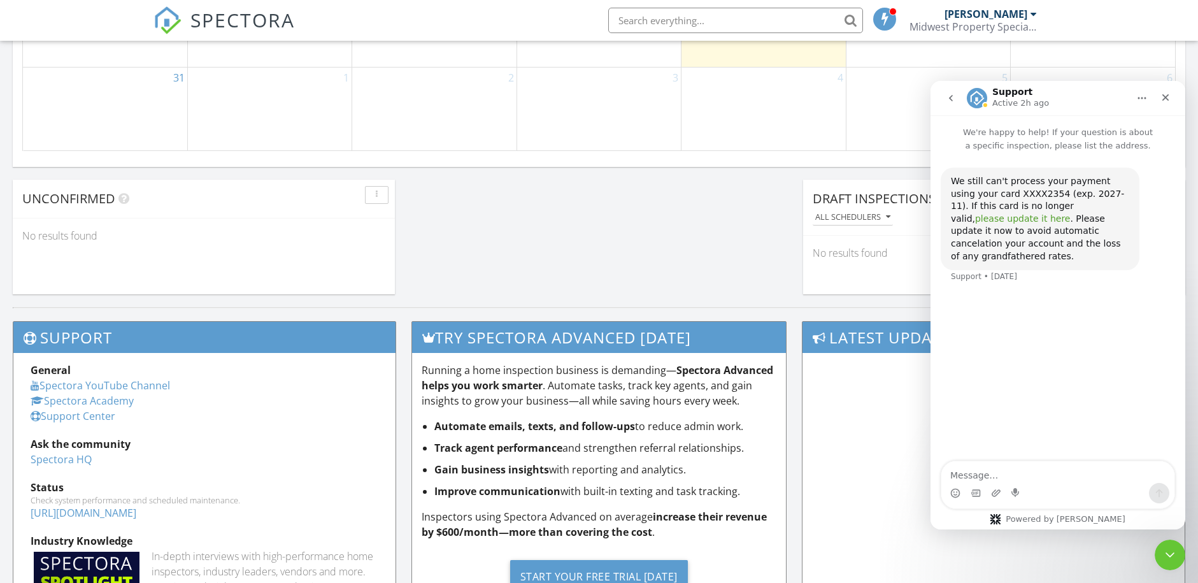
click at [1070, 213] on link "please update it here" at bounding box center [1022, 218] width 95 height 10
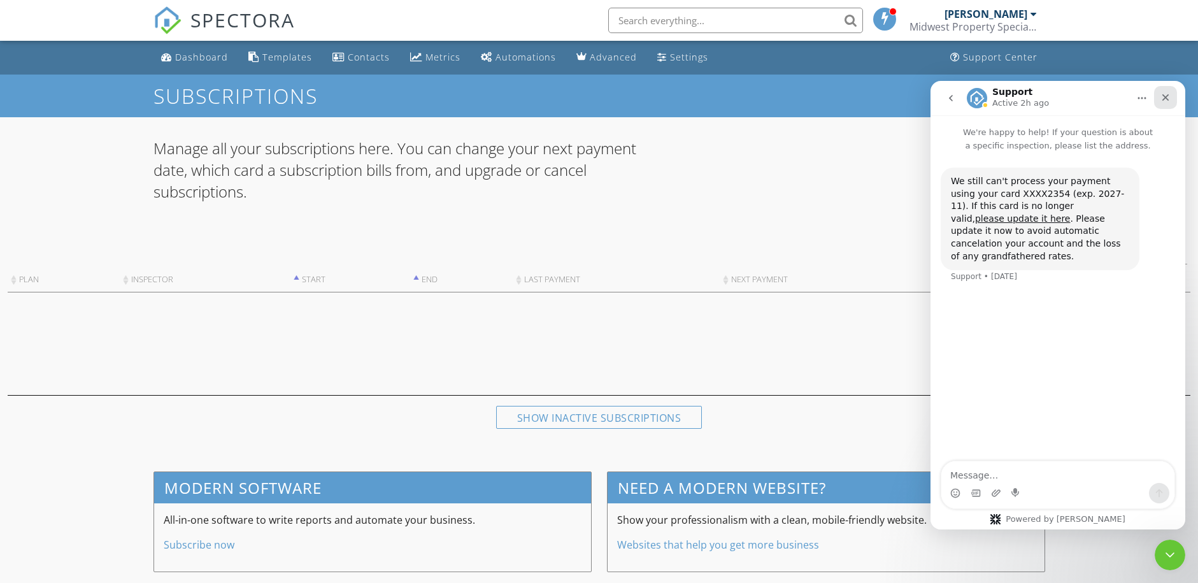
click at [1165, 98] on icon "Close" at bounding box center [1165, 97] width 7 height 7
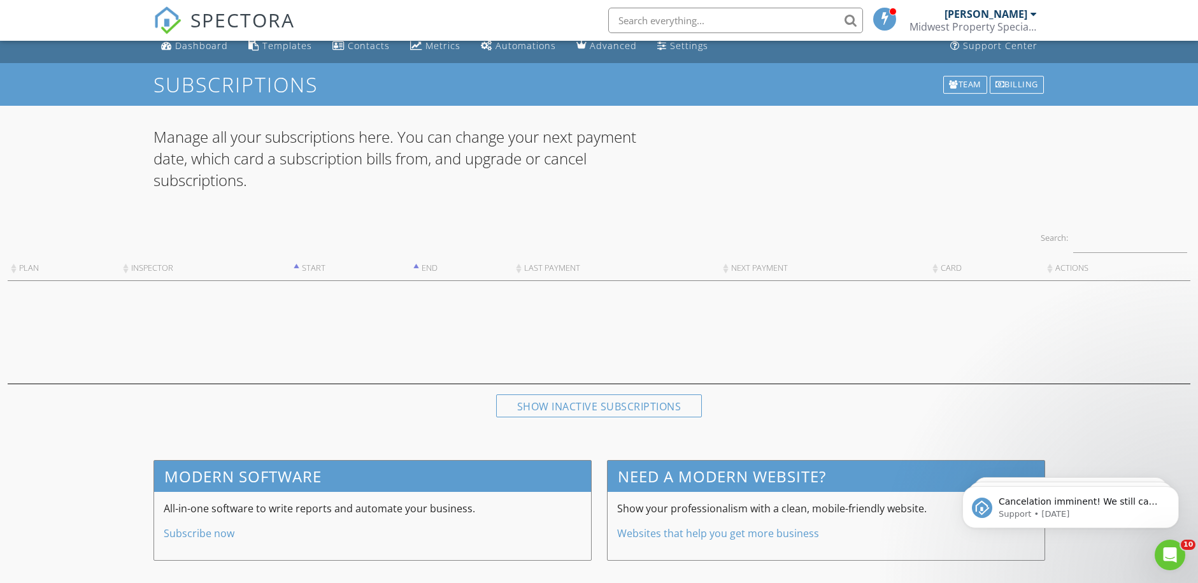
scroll to position [15, 0]
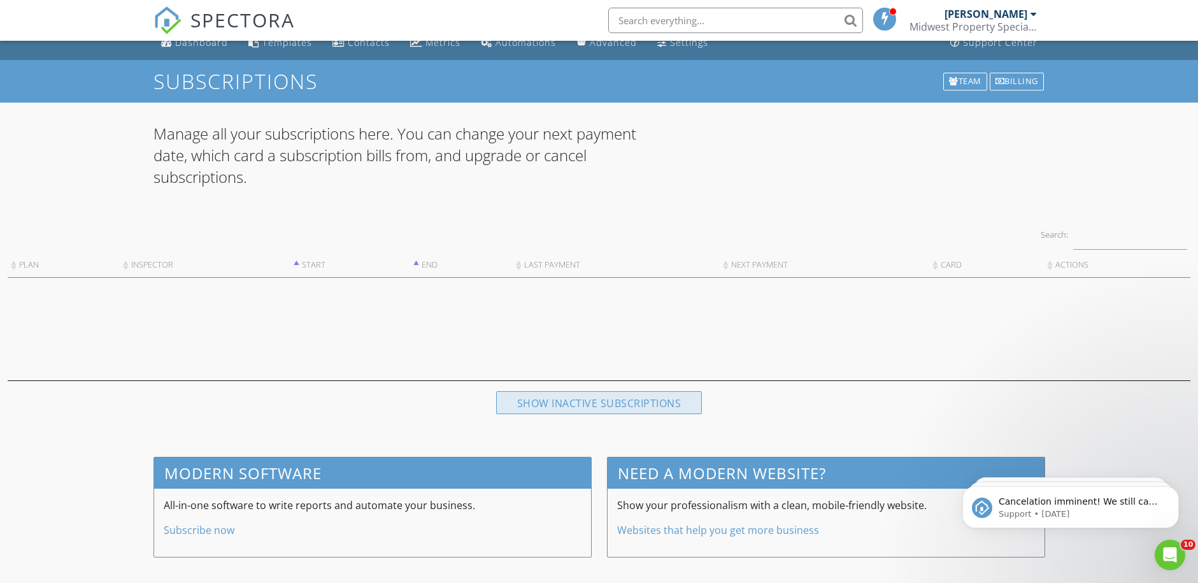
click at [573, 398] on div "Show inactive subscriptions" at bounding box center [599, 402] width 206 height 23
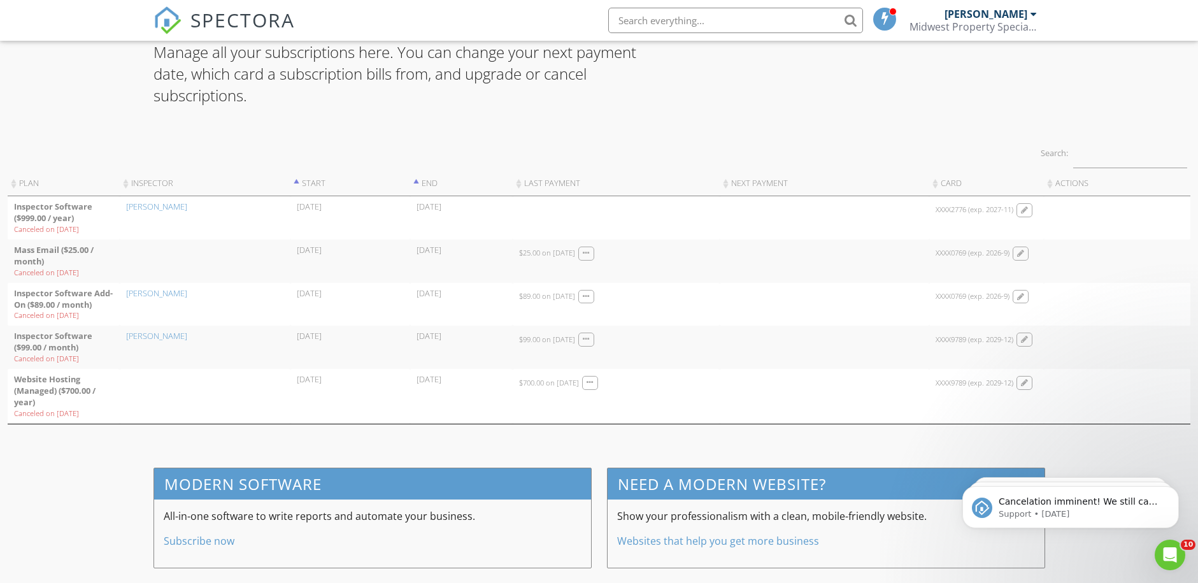
scroll to position [107, 0]
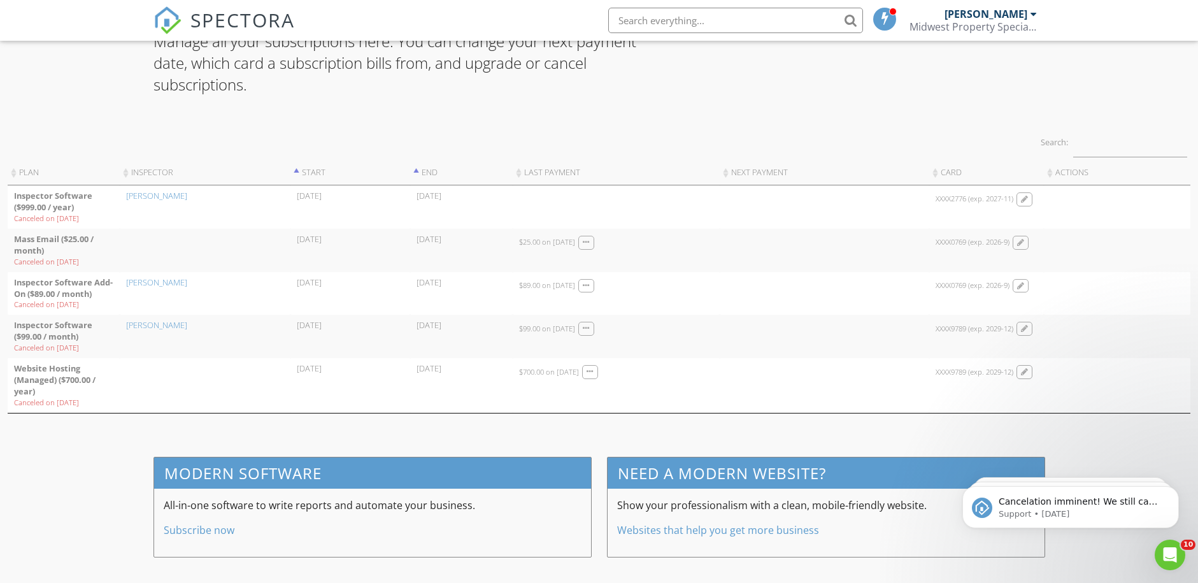
click at [45, 394] on div "Website Hosting (Managed) ($700.00 / year)" at bounding box center [63, 380] width 99 height 34
drag, startPoint x: 343, startPoint y: 377, endPoint x: 395, endPoint y: 377, distance: 52.2
click at [349, 377] on td "2022/08/25 00:00 08/25/2022" at bounding box center [350, 385] width 120 height 55
click at [598, 373] on div at bounding box center [590, 372] width 16 height 14
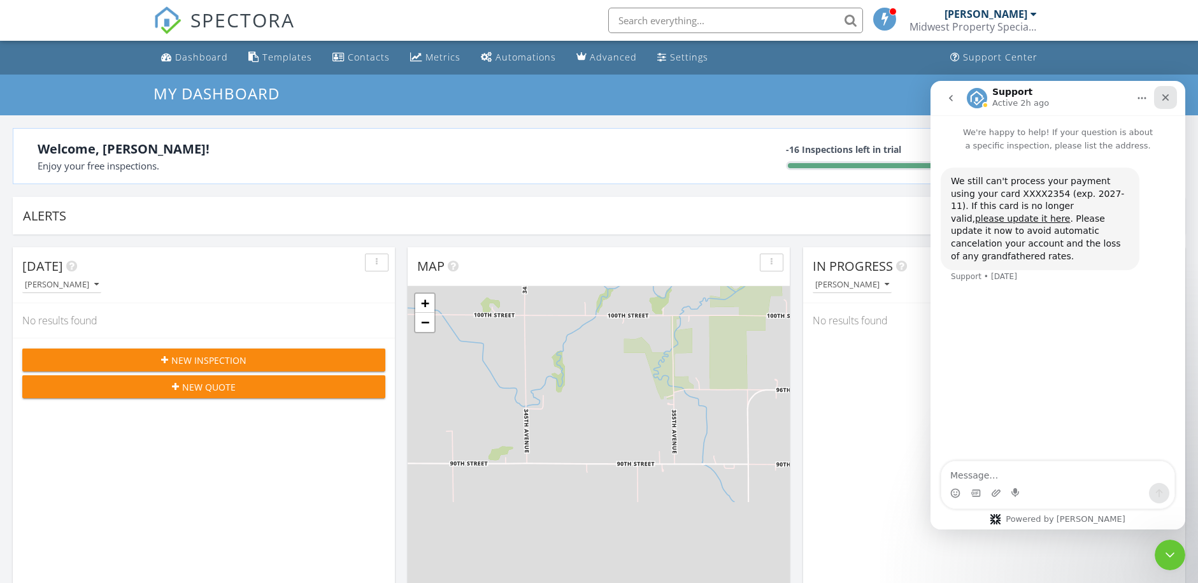
click at [1168, 98] on icon "Close" at bounding box center [1165, 97] width 10 height 10
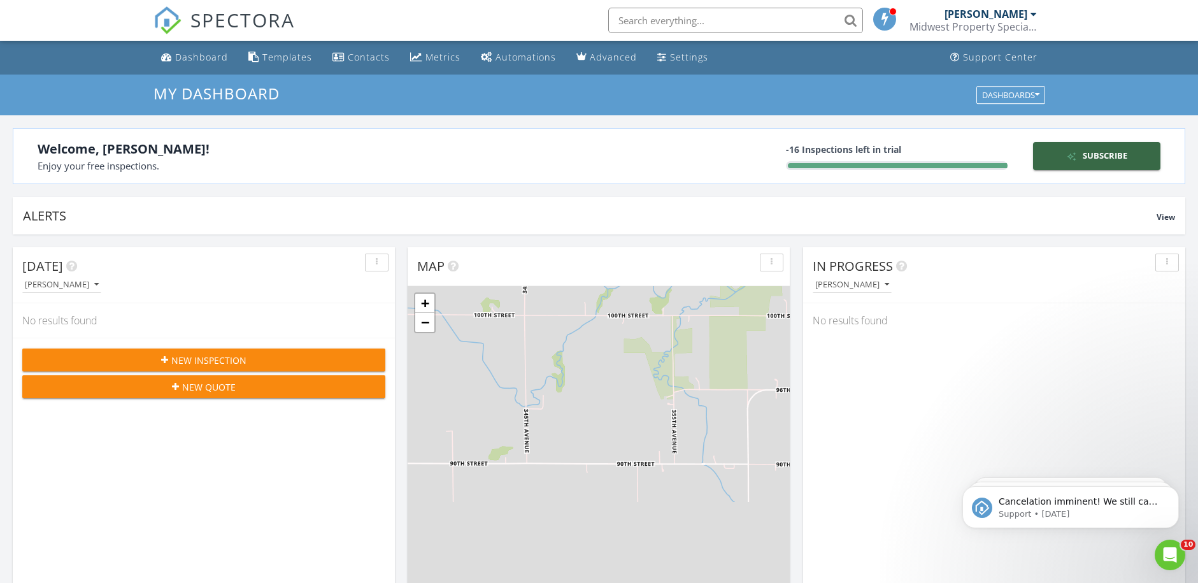
click at [973, 21] on div "Midwest Property Specialists" at bounding box center [972, 26] width 127 height 13
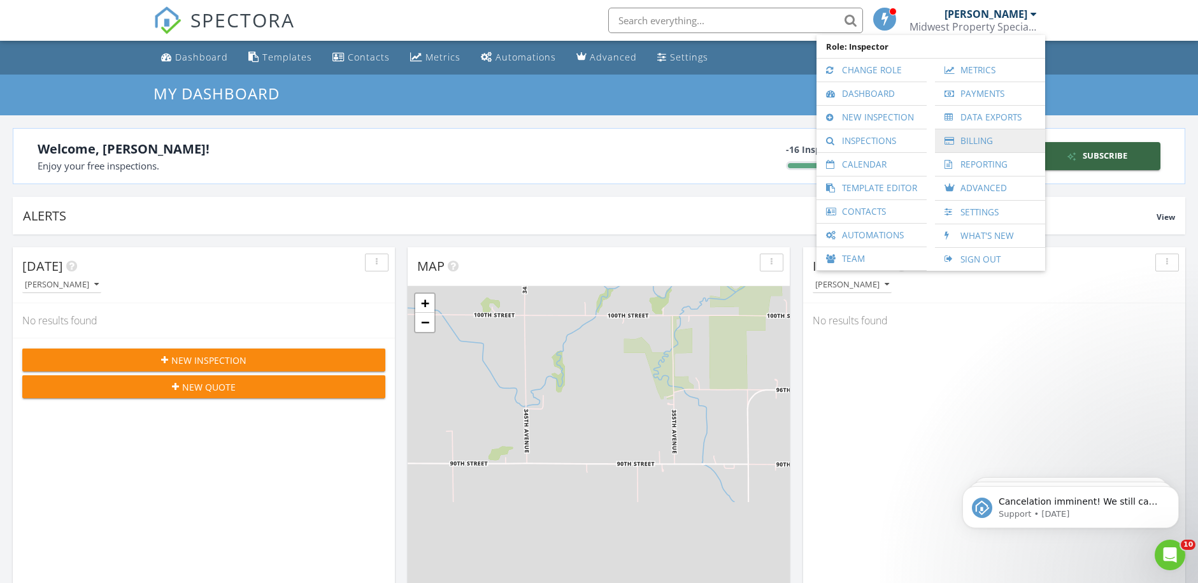
click at [979, 143] on link "Billing" at bounding box center [989, 140] width 97 height 23
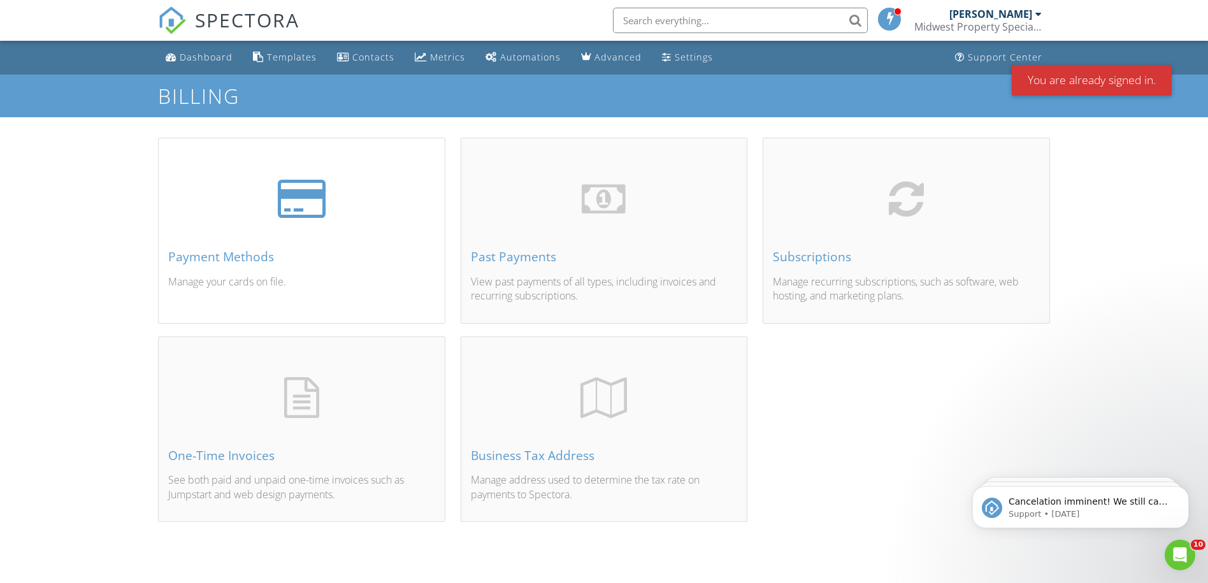
click at [378, 255] on div "Payment Methods" at bounding box center [301, 257] width 267 height 14
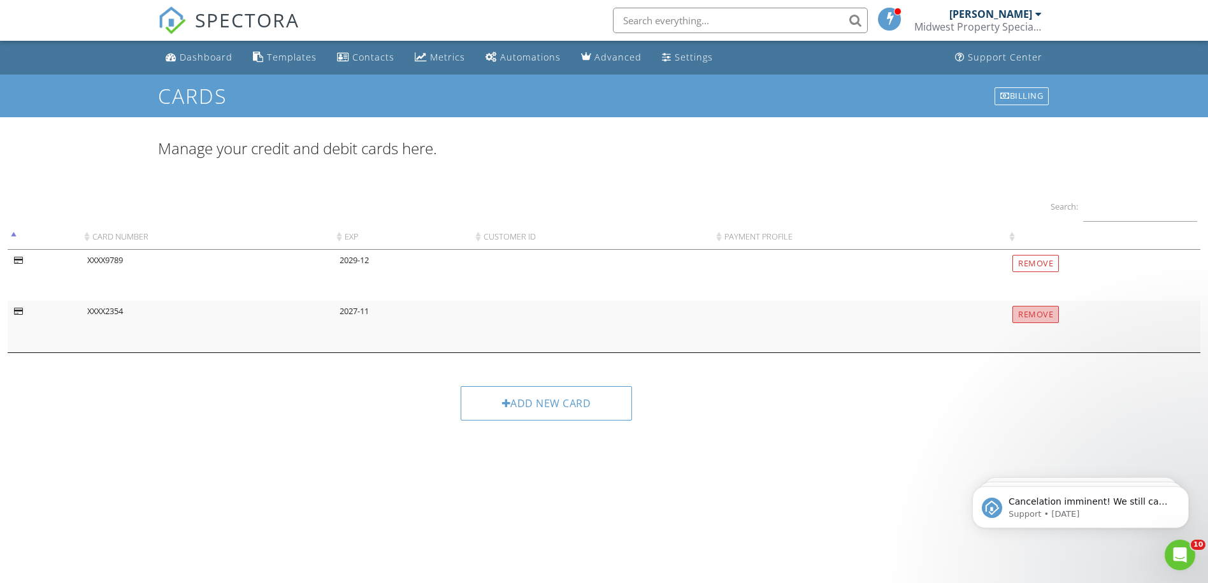
click at [1035, 311] on input "Remove" at bounding box center [1035, 314] width 46 height 17
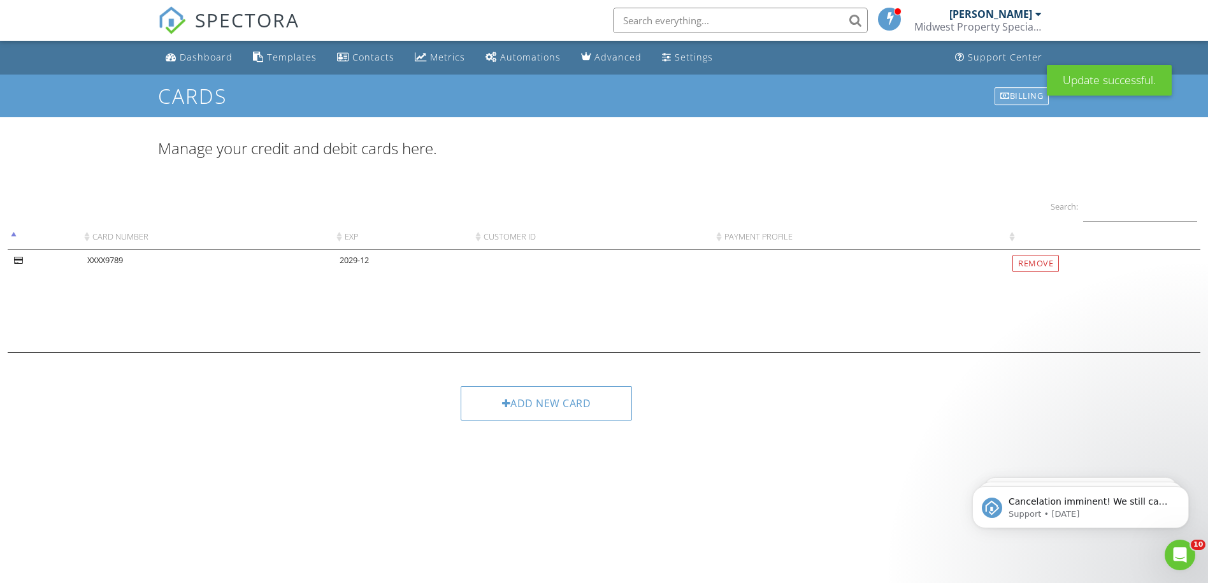
click at [1020, 97] on div "Billing" at bounding box center [1021, 96] width 54 height 18
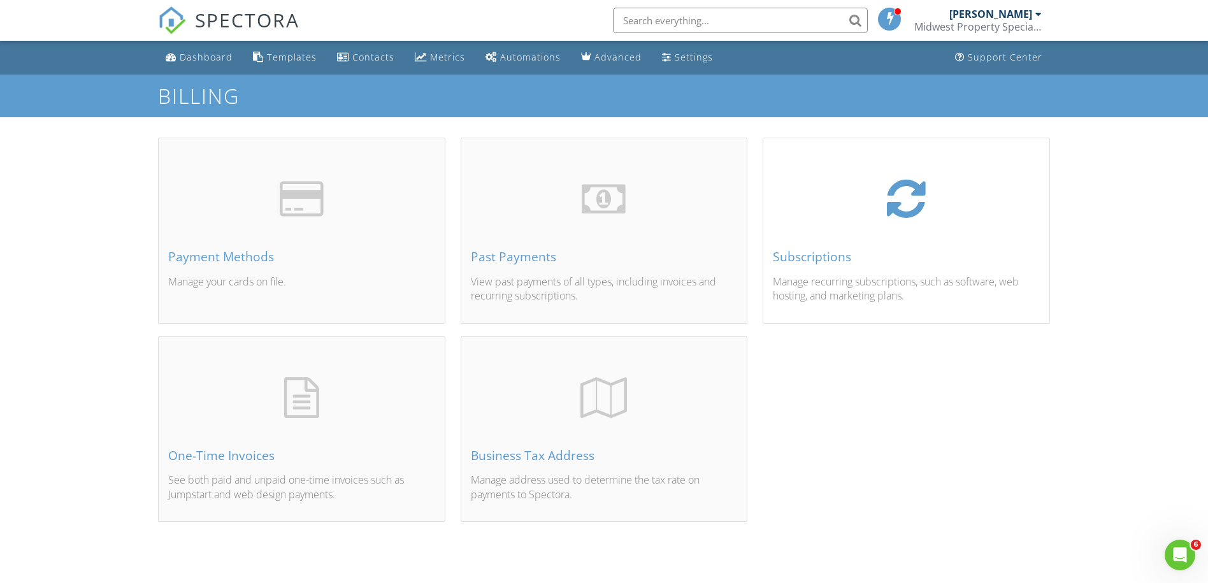
click at [857, 265] on div "Subscriptions Manage recurring subscriptions, such as software, web hosting, an…" at bounding box center [906, 245] width 286 height 153
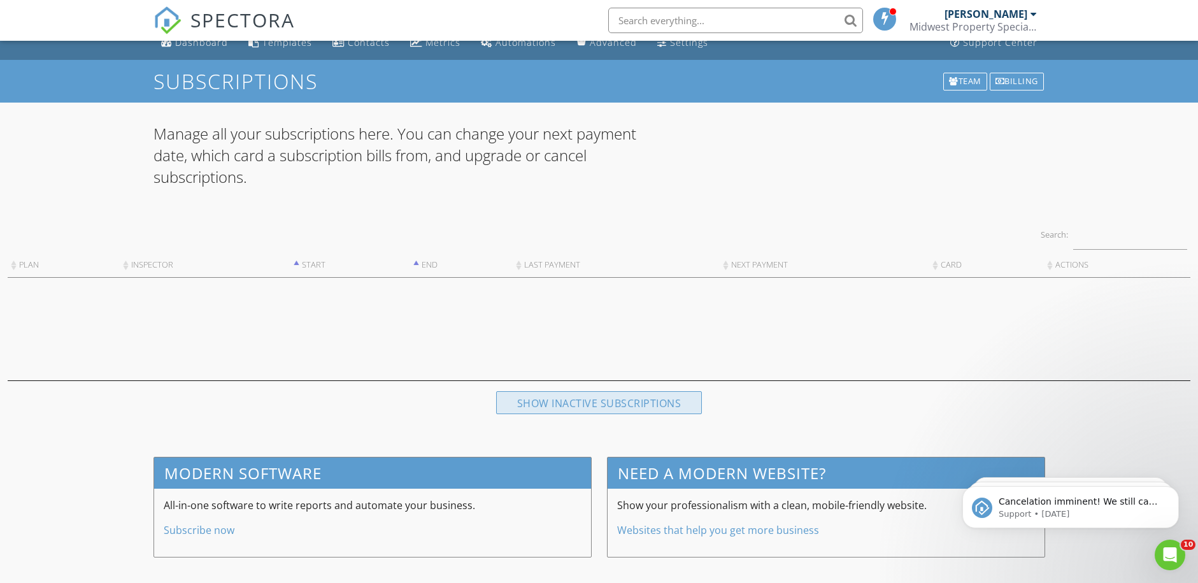
click at [569, 397] on div "Show inactive subscriptions" at bounding box center [599, 402] width 206 height 23
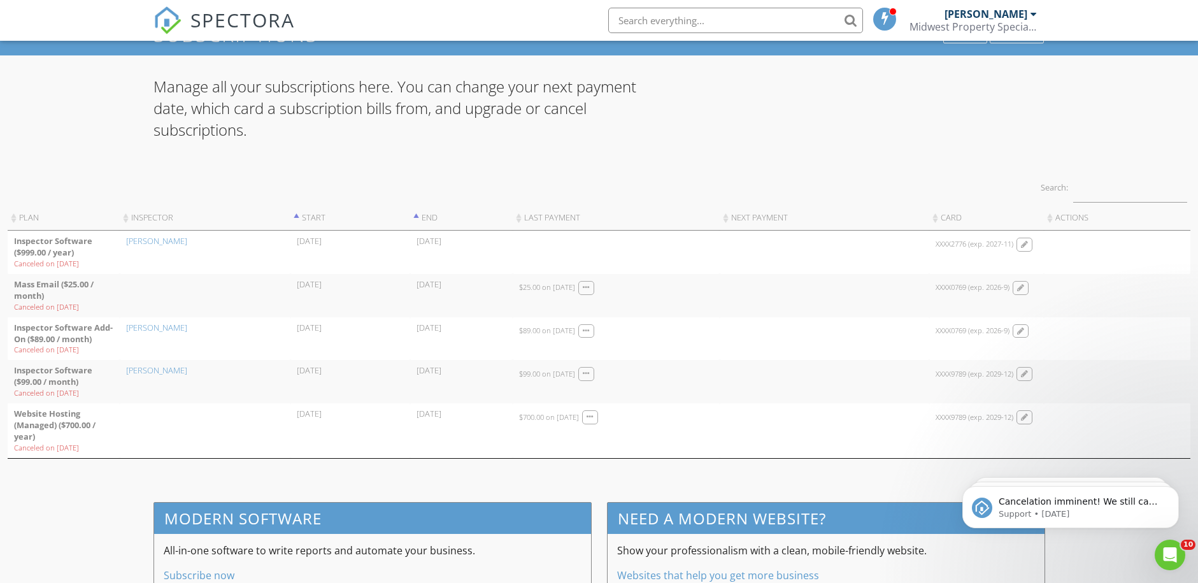
scroll to position [107, 0]
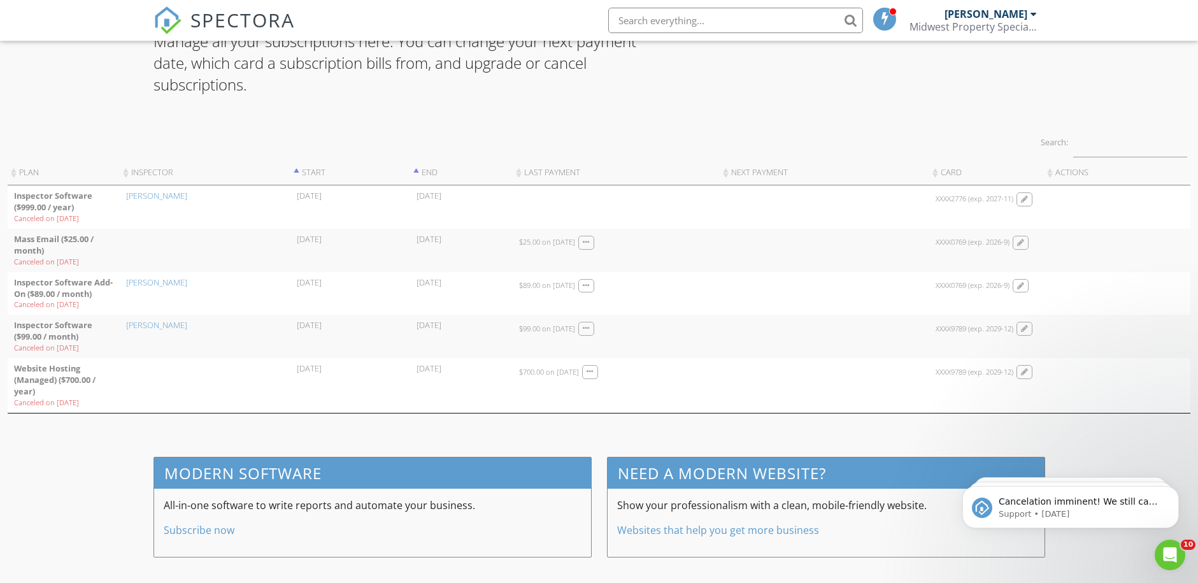
click at [319, 367] on td "2022/08/25 00:00 08/25/2022" at bounding box center [350, 385] width 120 height 55
click at [439, 367] on td "2025/08/27 02:34 08/27/2025" at bounding box center [461, 385] width 103 height 55
click at [513, 364] on td "2024/08/26 09:13 $700.00 on 08/26/2024" at bounding box center [616, 385] width 206 height 55
click at [562, 373] on div "$700.00 on 08/26/2024" at bounding box center [549, 372] width 60 height 10
click at [594, 371] on div at bounding box center [590, 372] width 7 height 8
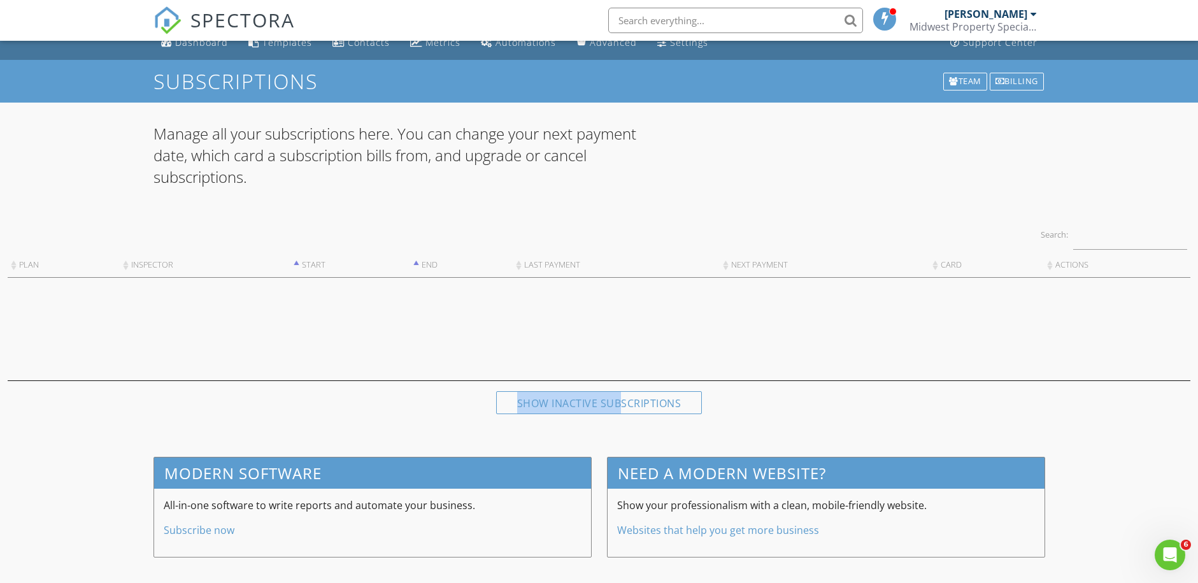
click at [620, 391] on div "Show inactive subscriptions" at bounding box center [599, 402] width 206 height 23
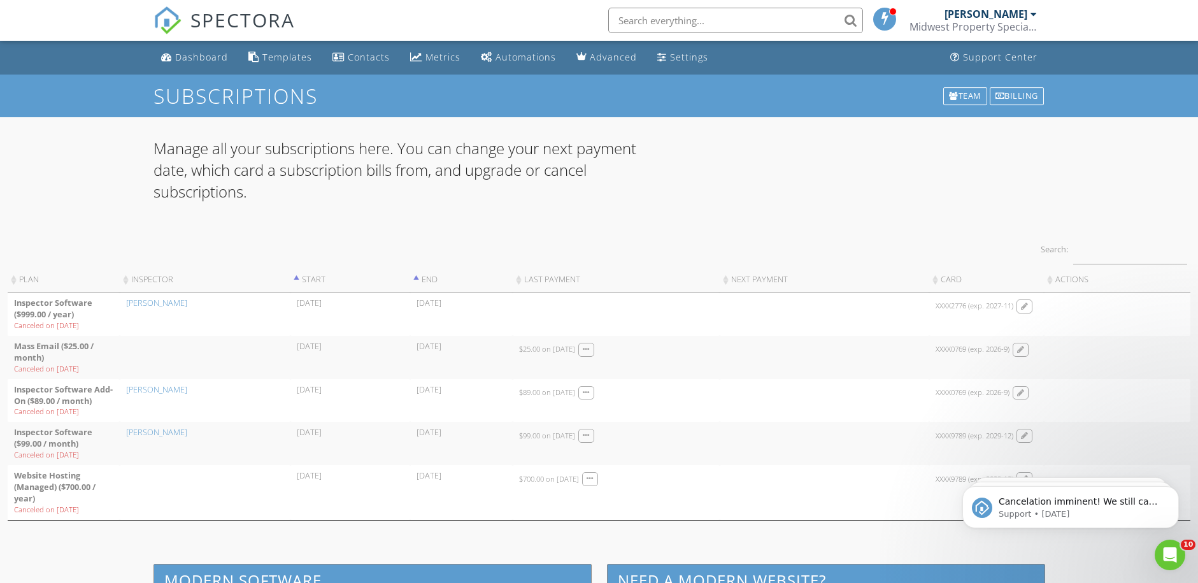
click at [1070, 274] on th "Actions" at bounding box center [1117, 279] width 146 height 25
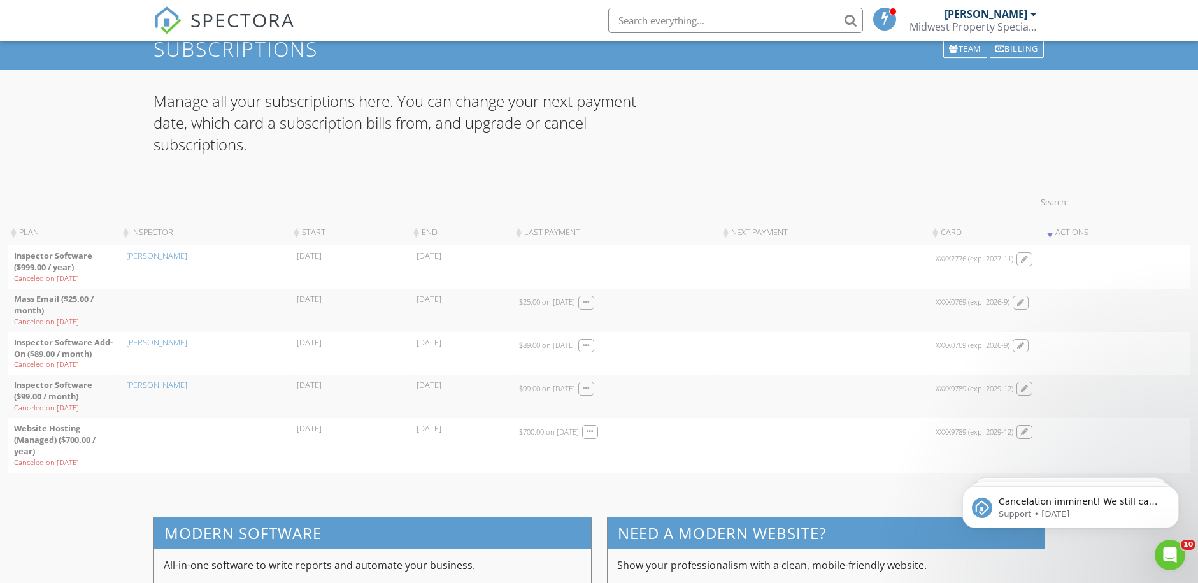
scroll to position [107, 0]
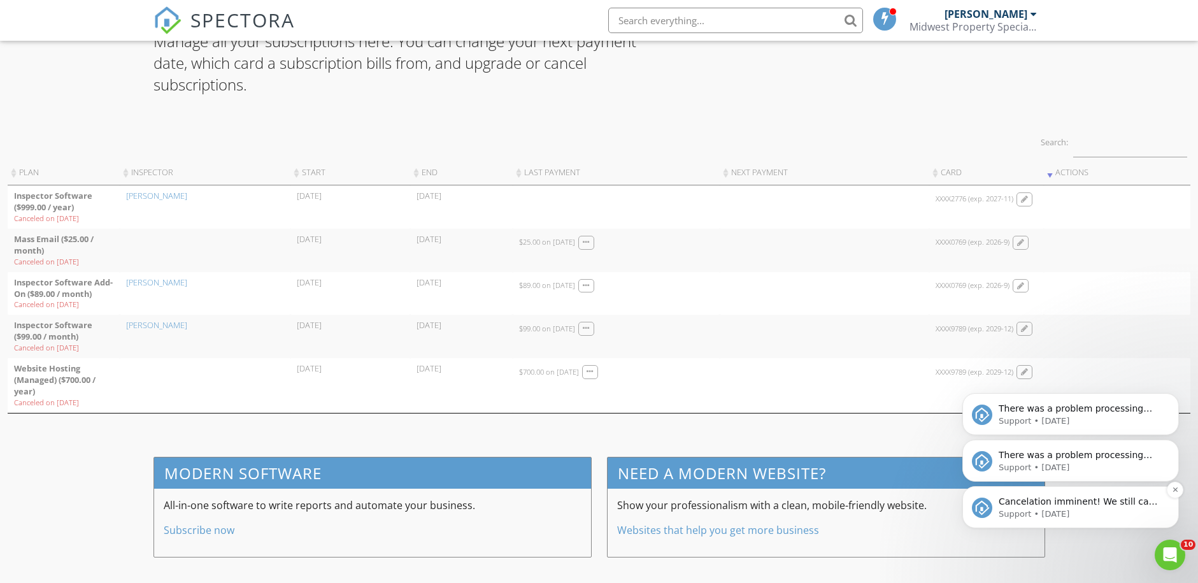
click at [1043, 510] on p "Support • 2d ago" at bounding box center [1081, 513] width 164 height 11
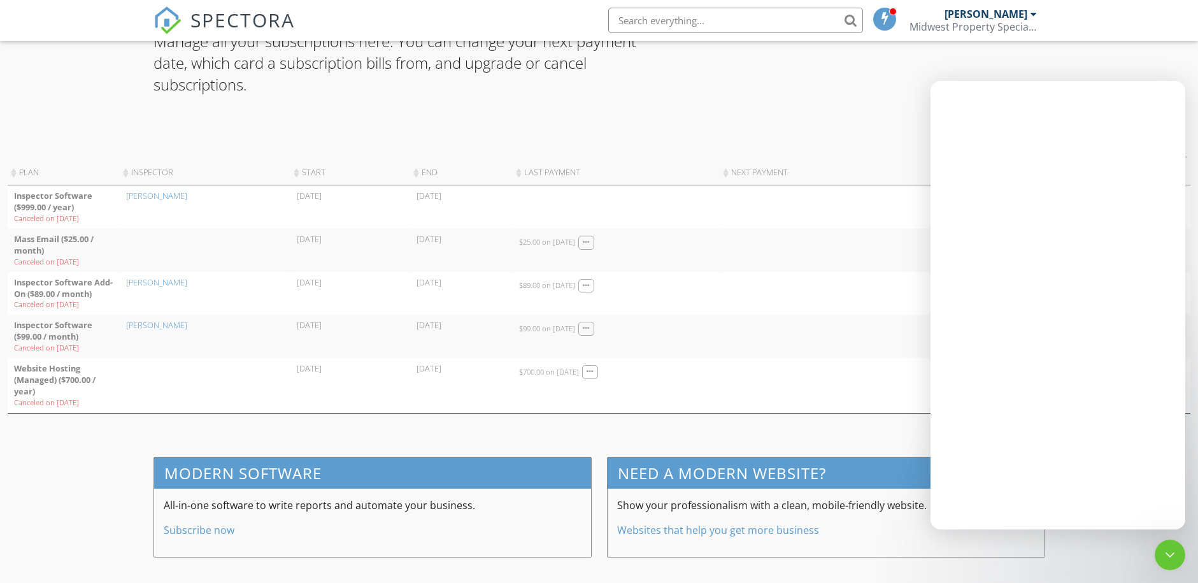
scroll to position [0, 0]
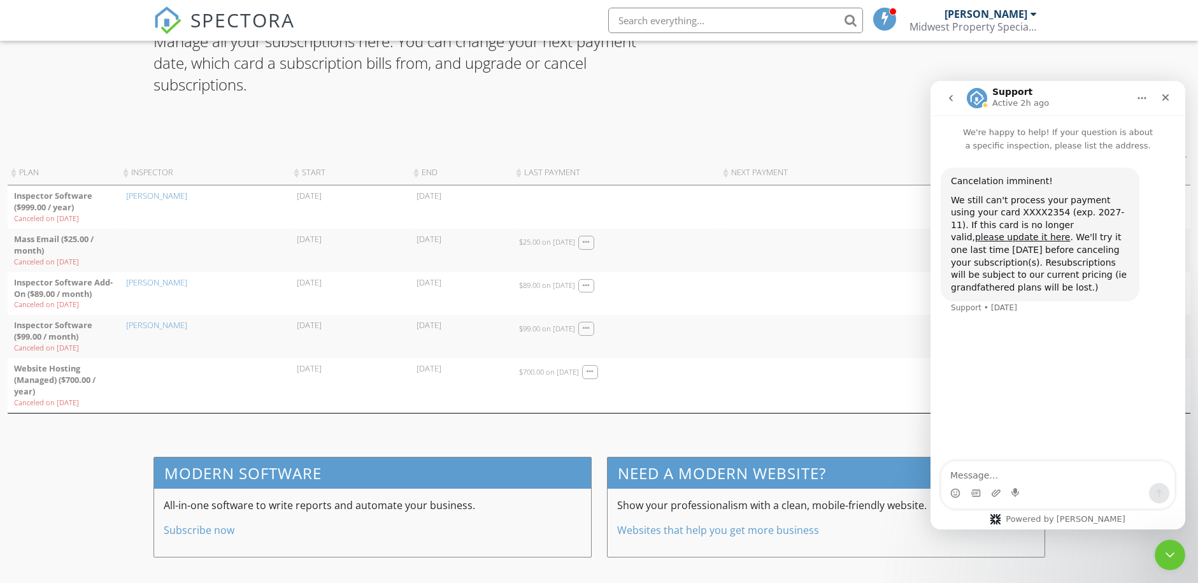
click at [961, 480] on textarea "Message…" at bounding box center [1057, 472] width 233 height 22
type textarea "I"
type textarea "f"
type textarea "FOr some re"
drag, startPoint x: 1039, startPoint y: 474, endPoint x: 899, endPoint y: 482, distance: 141.0
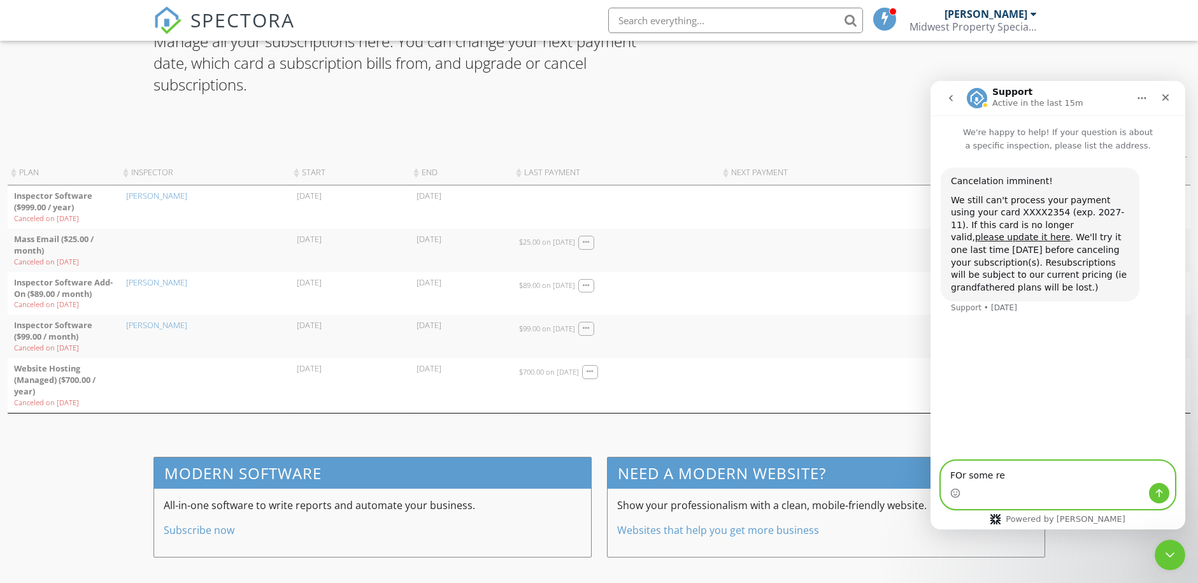
click html "Support Active in the last 15m We're happy to help! If your question is about a…"
click at [1167, 97] on icon "Close" at bounding box center [1165, 97] width 7 height 7
